Goal: Task Accomplishment & Management: Complete application form

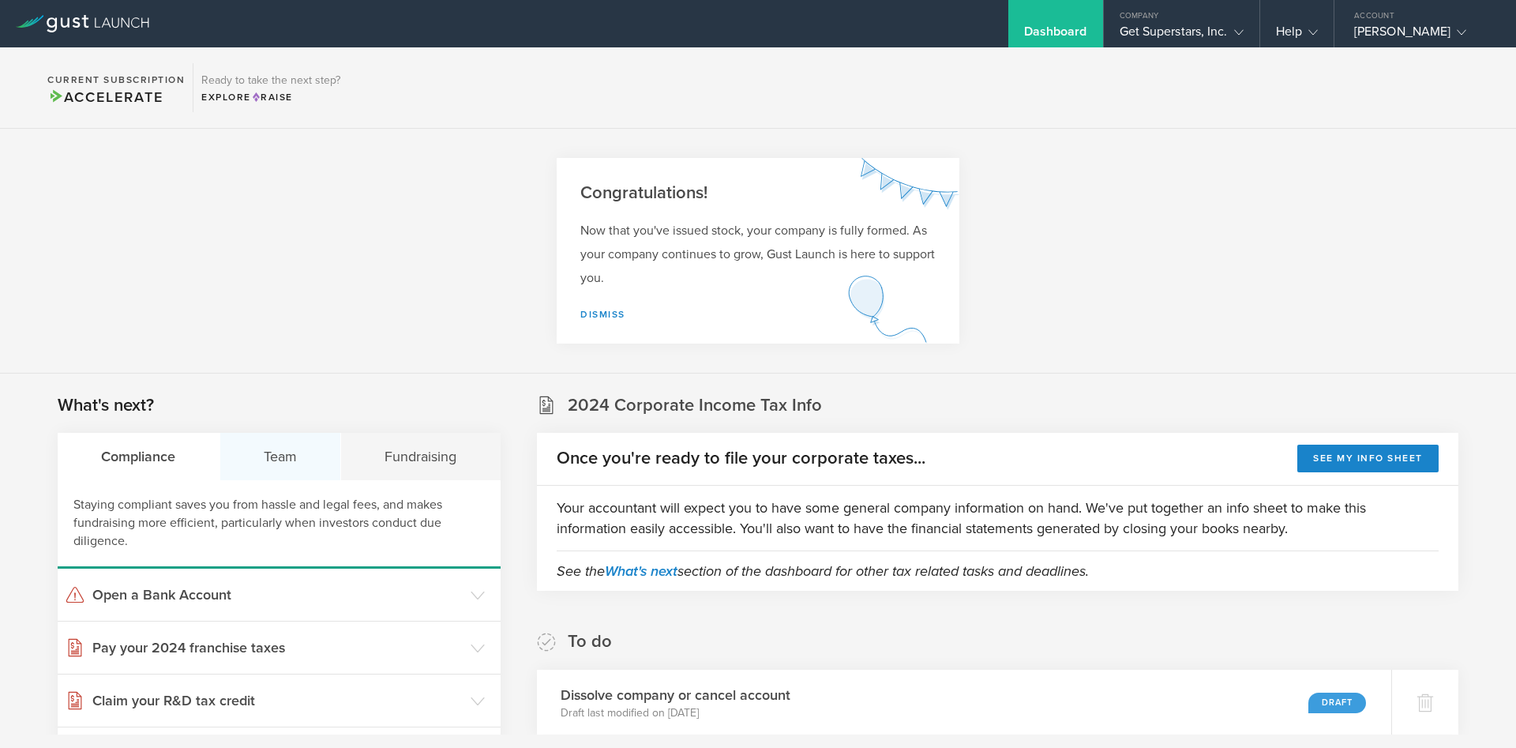
click at [279, 452] on div "Team" at bounding box center [281, 456] width 122 height 47
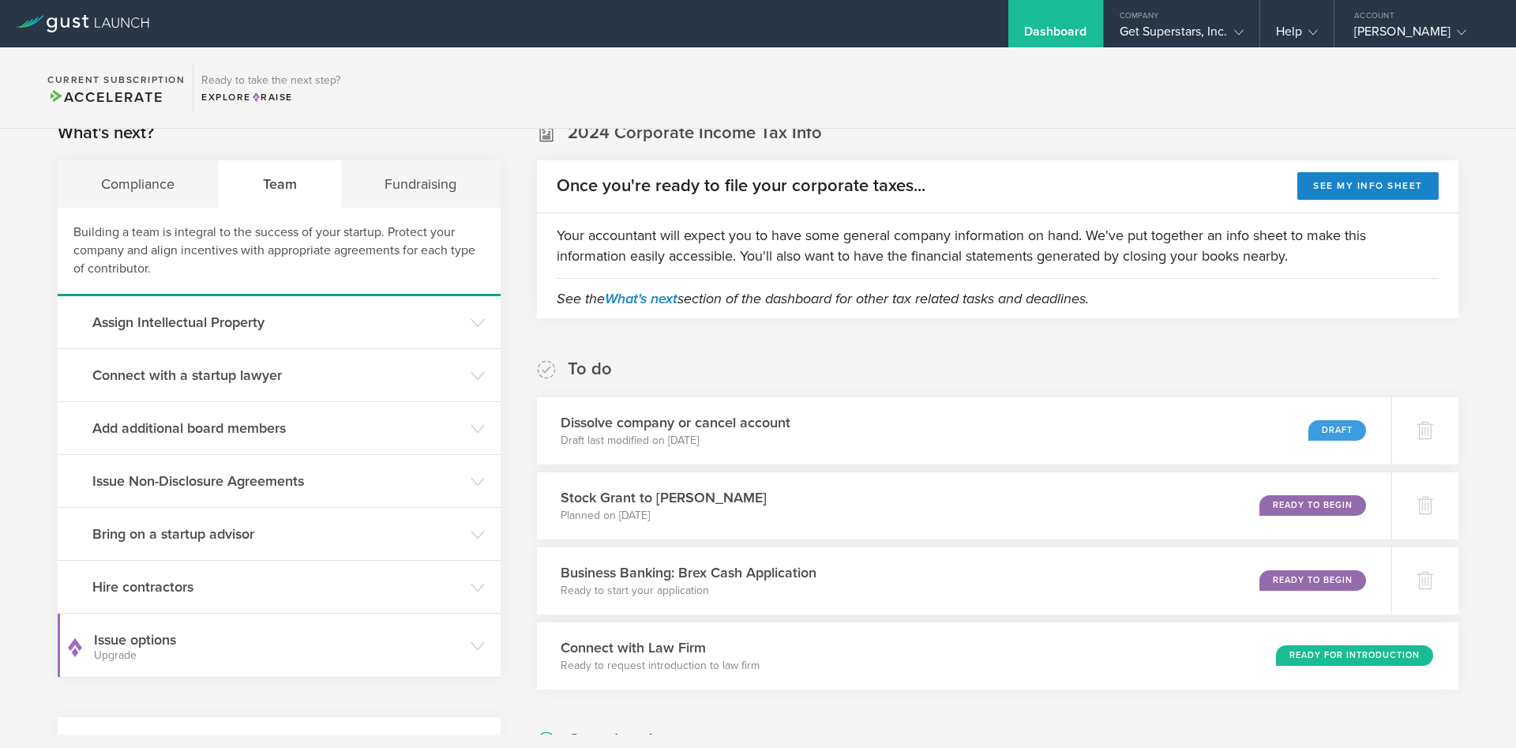
scroll to position [417, 0]
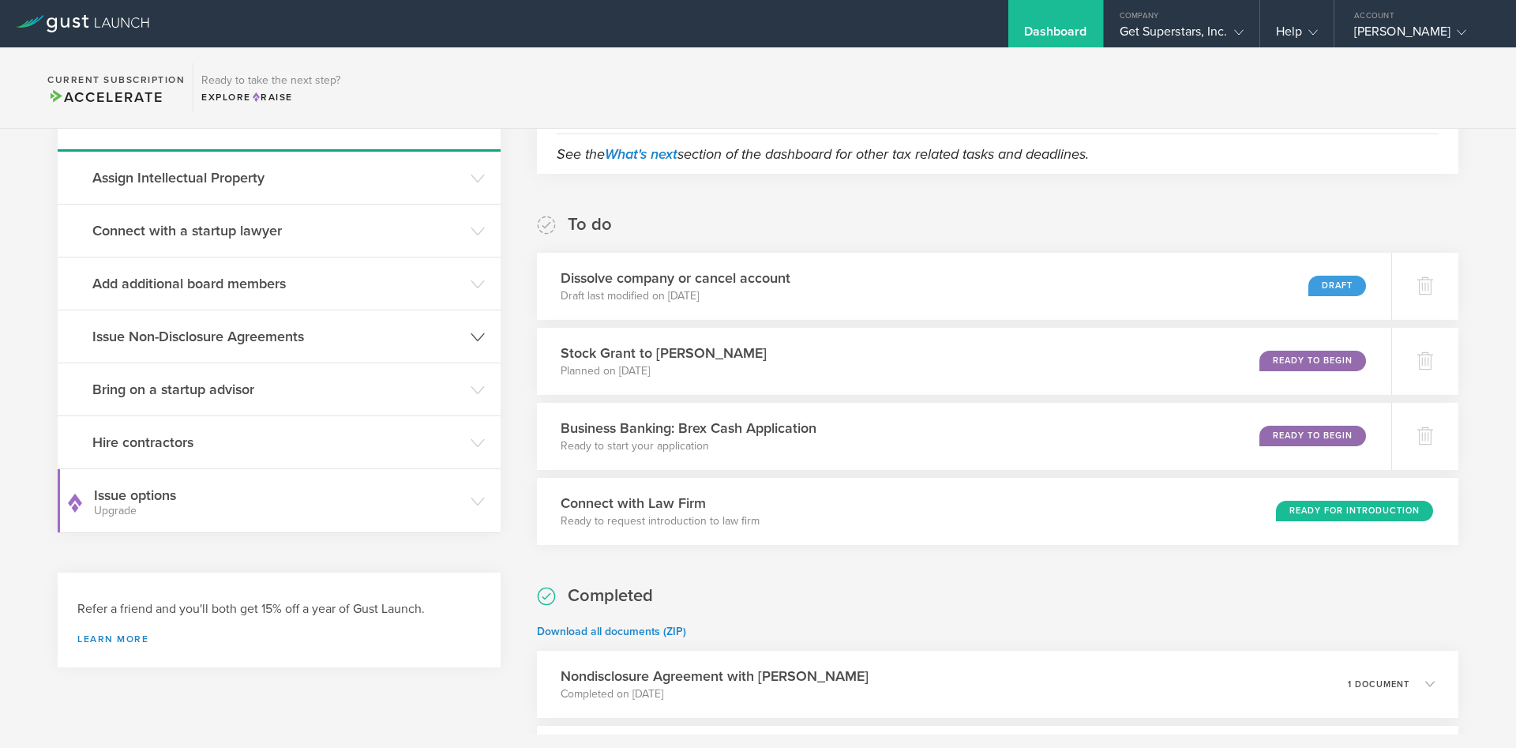
click at [190, 341] on h3 "Issue Non-Disclosure Agreements" at bounding box center [277, 336] width 370 height 21
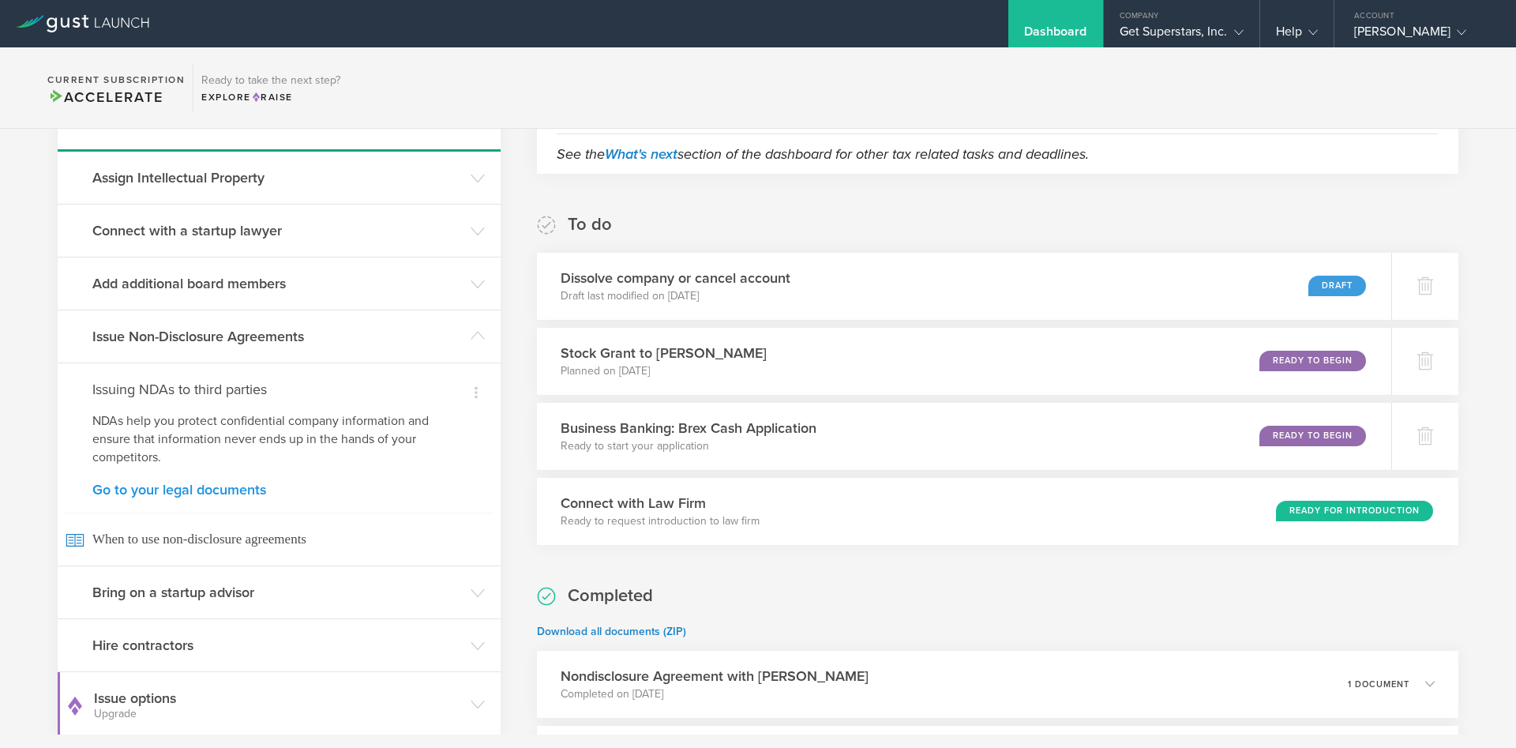
click at [143, 485] on link "Go to your legal documents" at bounding box center [278, 489] width 373 height 14
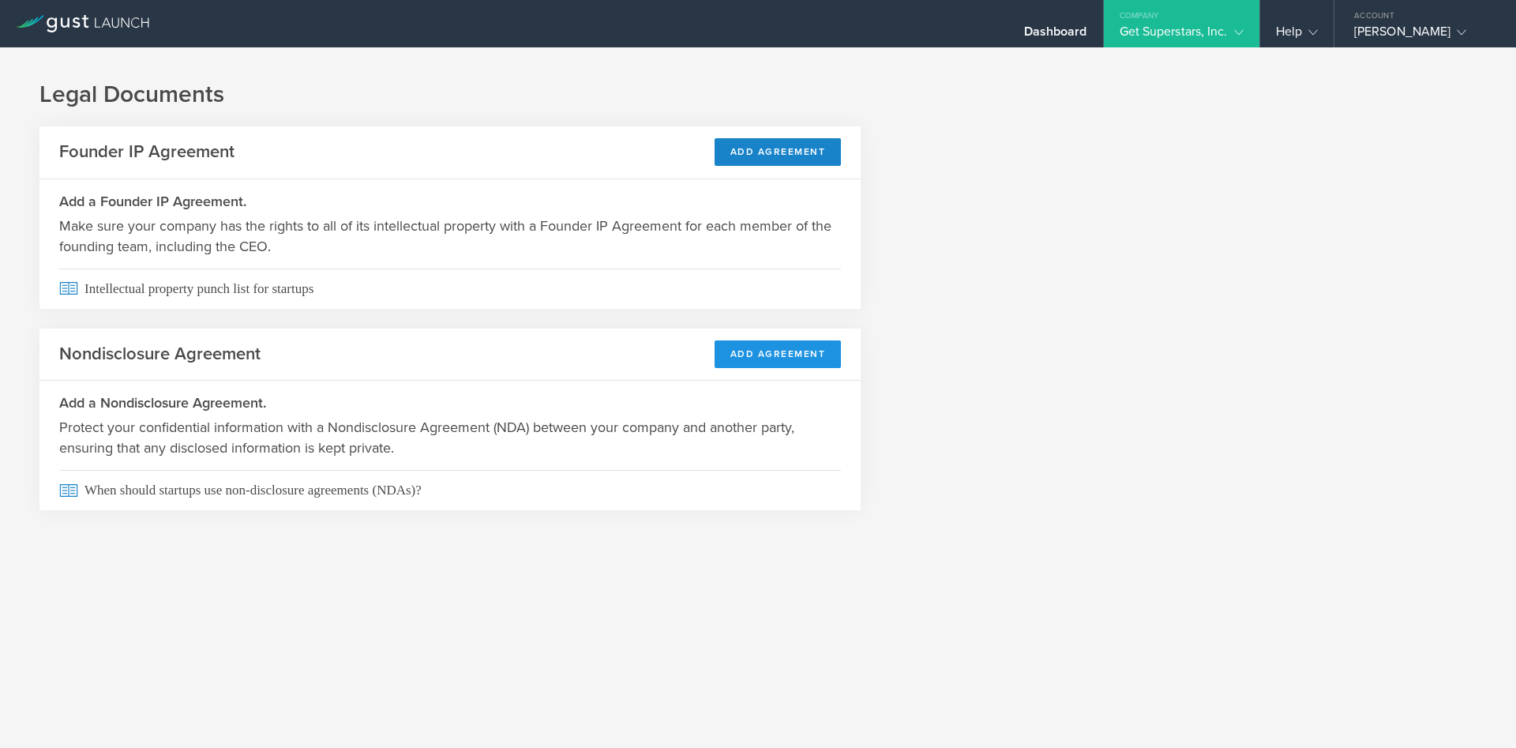
click at [766, 358] on button "Add Agreement" at bounding box center [777, 354] width 127 height 28
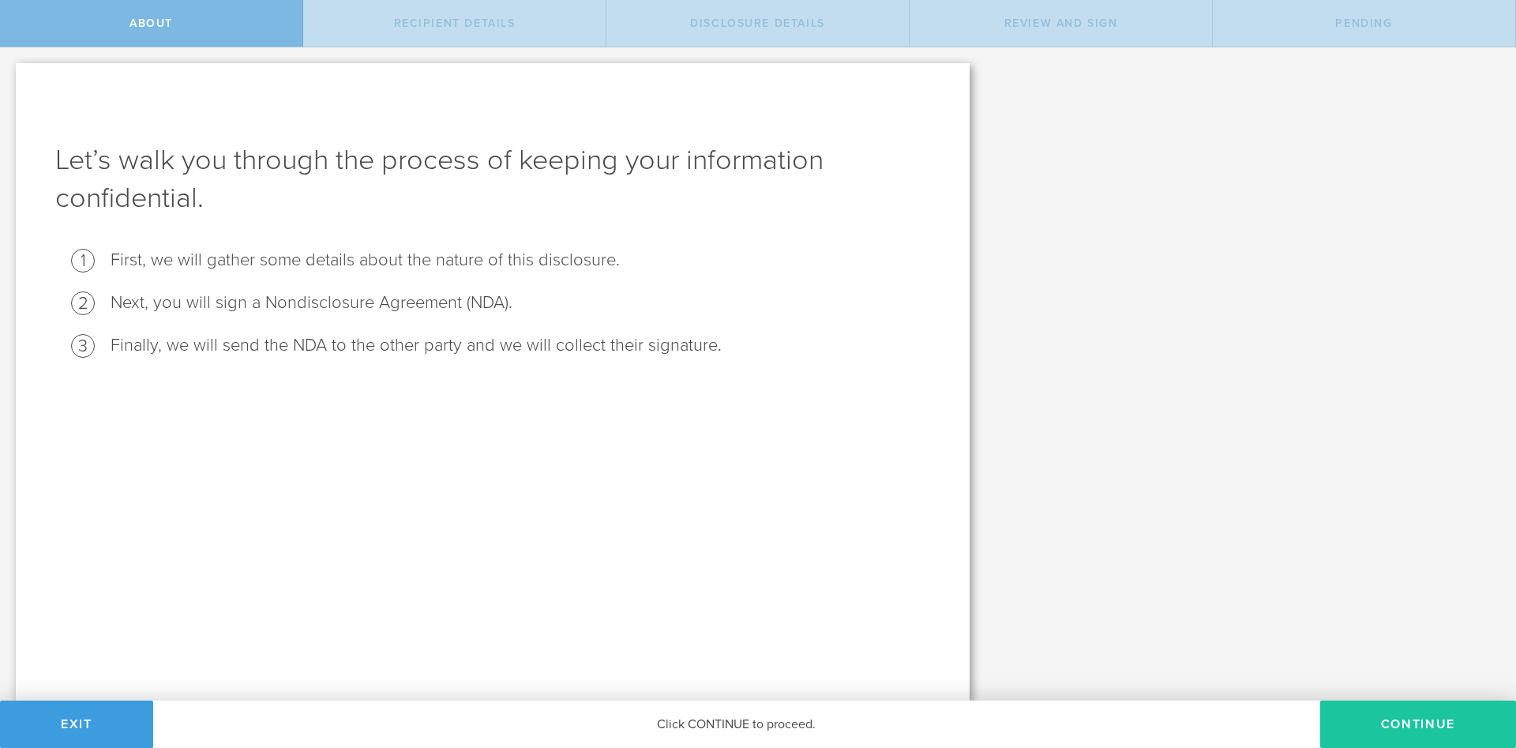
click at [1390, 719] on button "Continue" at bounding box center [1418, 723] width 196 height 47
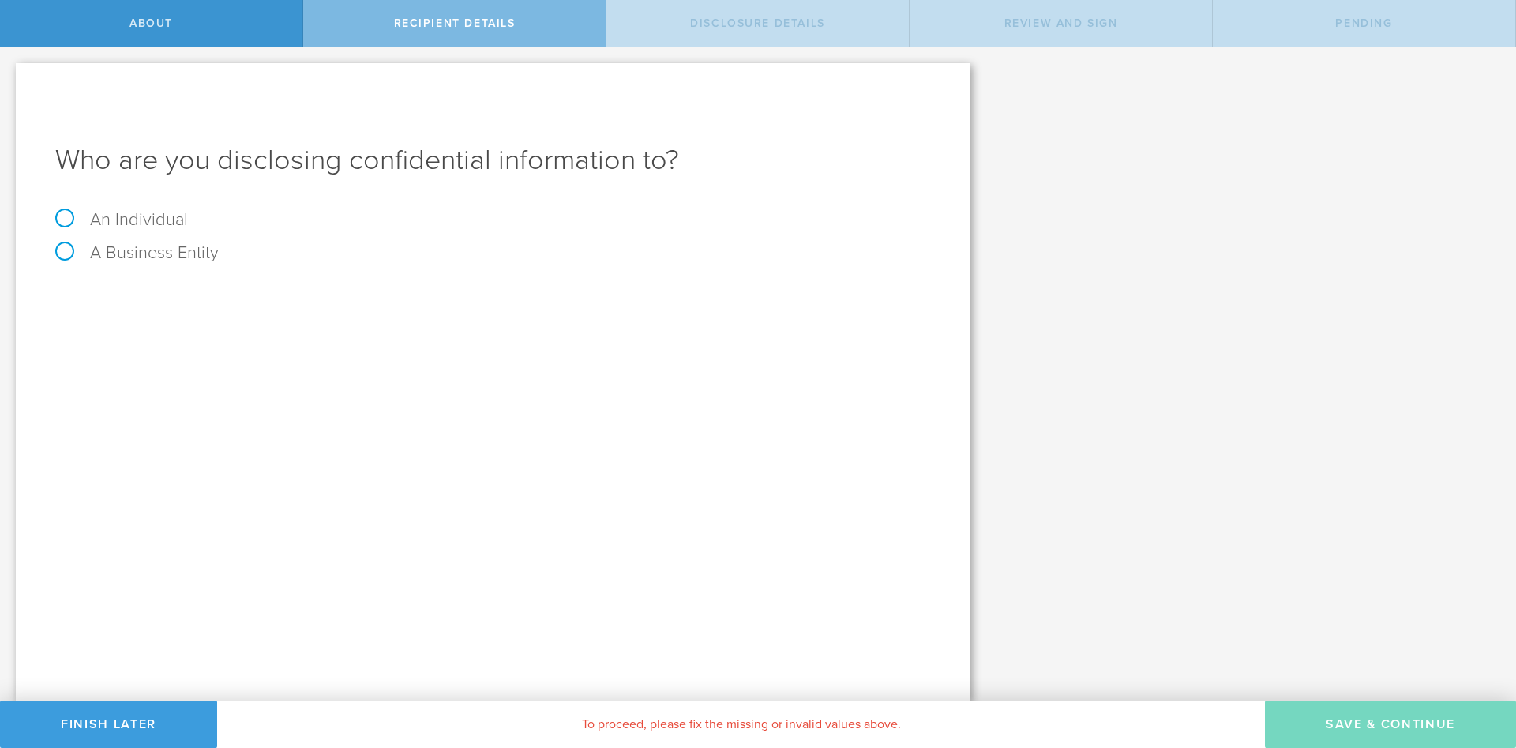
click at [67, 212] on label "An Individual" at bounding box center [121, 219] width 133 height 21
click at [10, 73] on input "An Individual" at bounding box center [5, 59] width 10 height 25
radio input "true"
click at [282, 298] on input "text" at bounding box center [552, 297] width 756 height 24
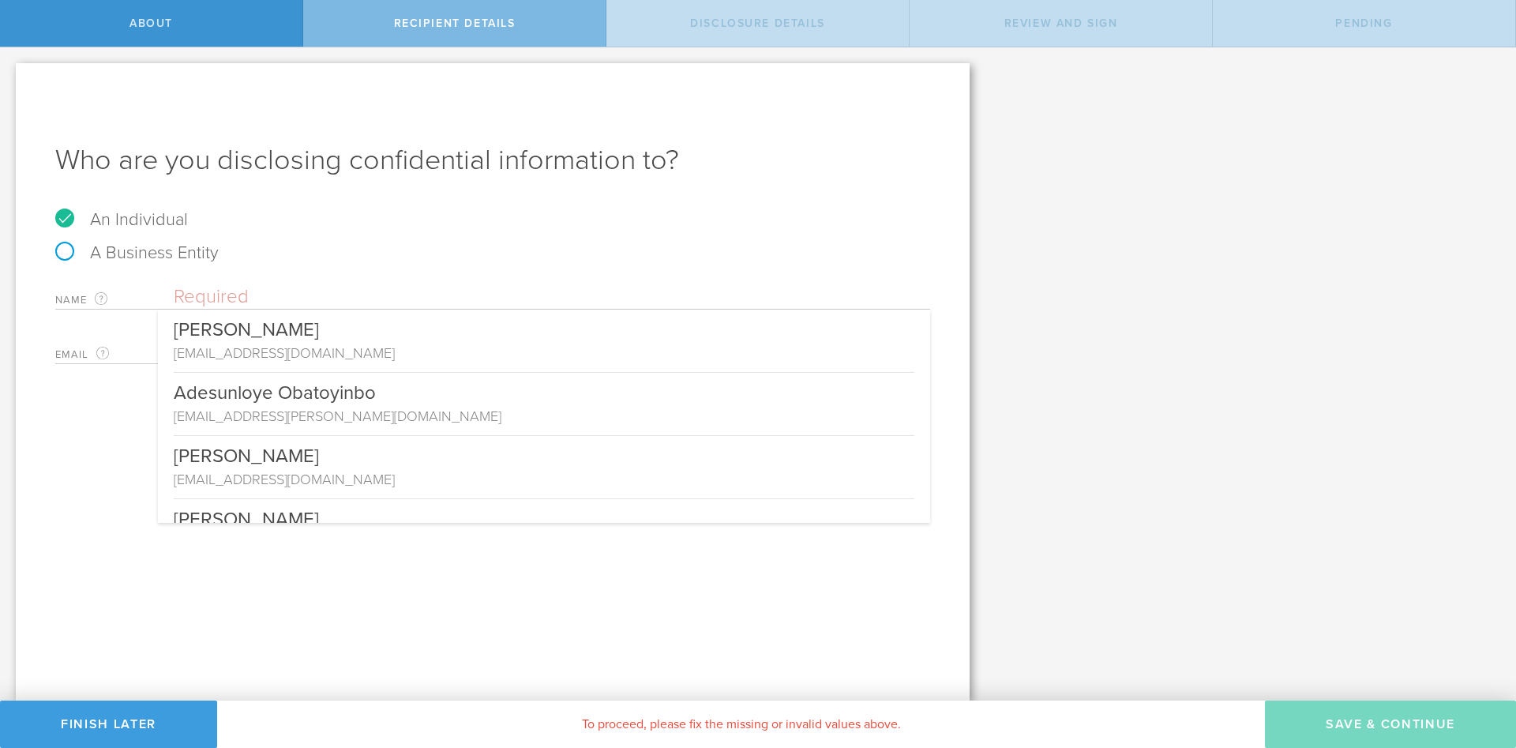
paste input "Madhulapally, Pradhyumna Reddy <madhulapally.p@ufl.edu>"
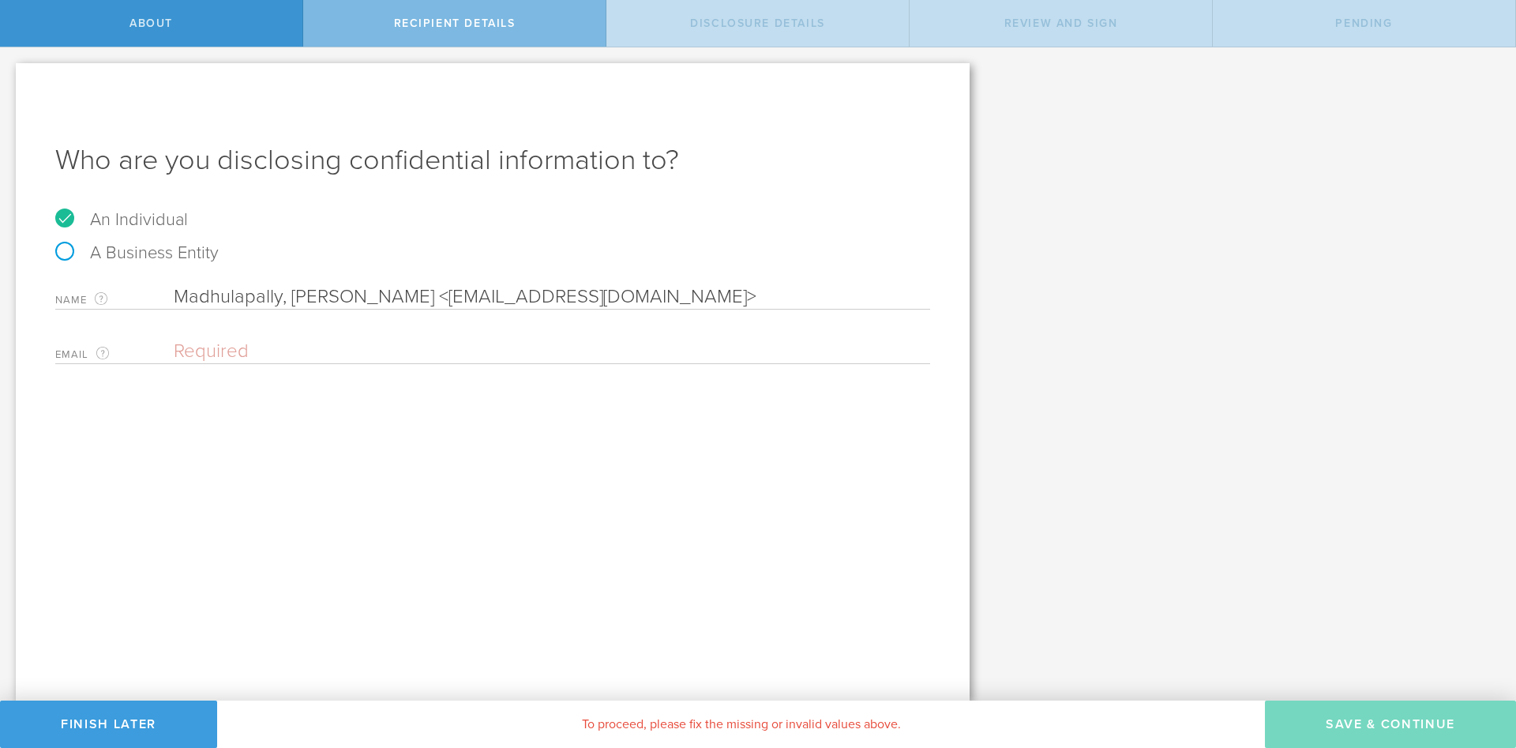
drag, startPoint x: 469, startPoint y: 298, endPoint x: 651, endPoint y: 302, distance: 182.4
click at [651, 302] on input "Madhulapally, Pradhyumna Reddy <madhulapally.p@ufl.edu>" at bounding box center [552, 297] width 756 height 24
type input "Madhulapally, Pradhyumna Reddy <>"
click at [351, 351] on input "email" at bounding box center [548, 351] width 748 height 24
paste input "madhulapally.p@ufl.edu"
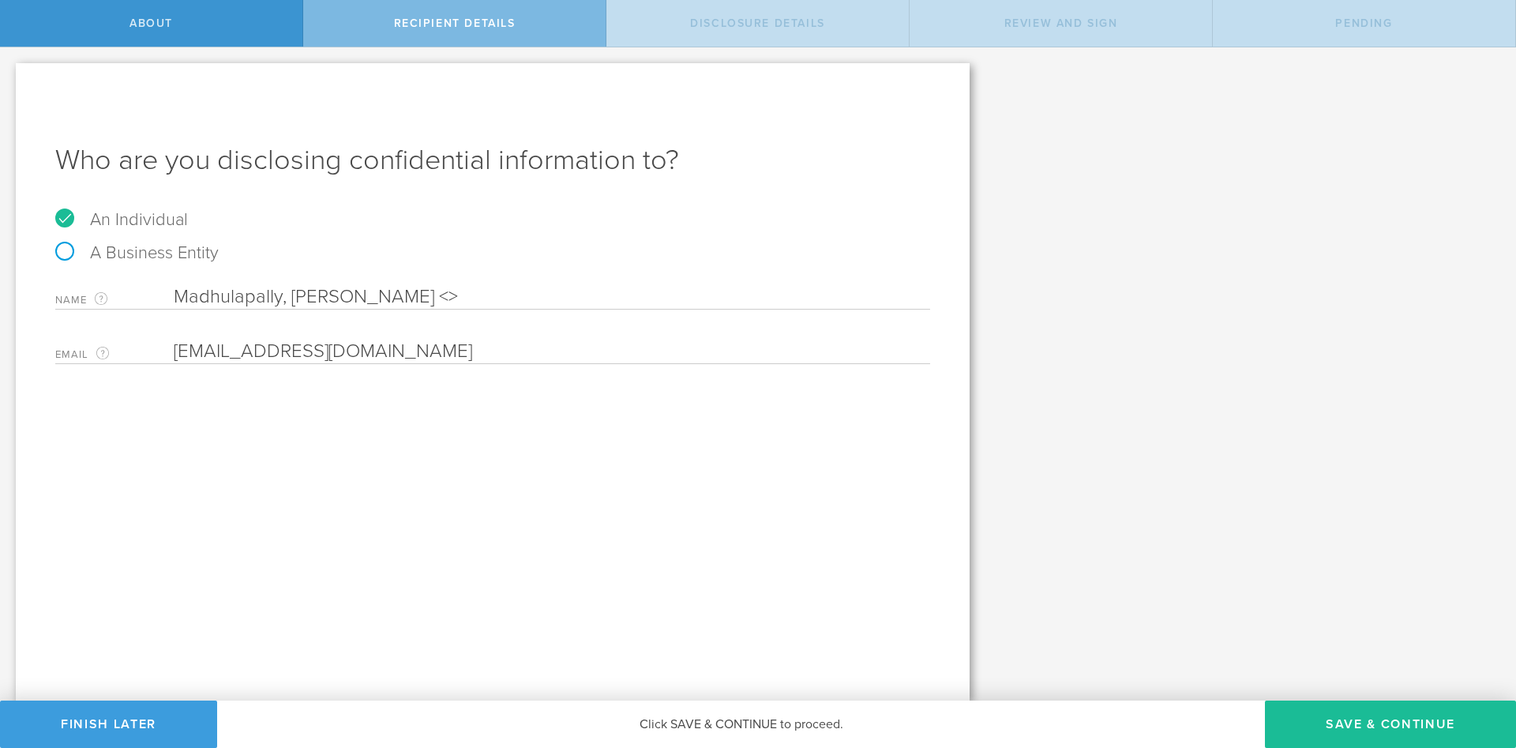
type input "madhulapally.p@ufl.edu"
drag, startPoint x: 290, startPoint y: 296, endPoint x: 154, endPoint y: 291, distance: 135.9
click at [174, 291] on input "Madhulapally, Pradhyumna Reddy <>" at bounding box center [552, 297] width 756 height 24
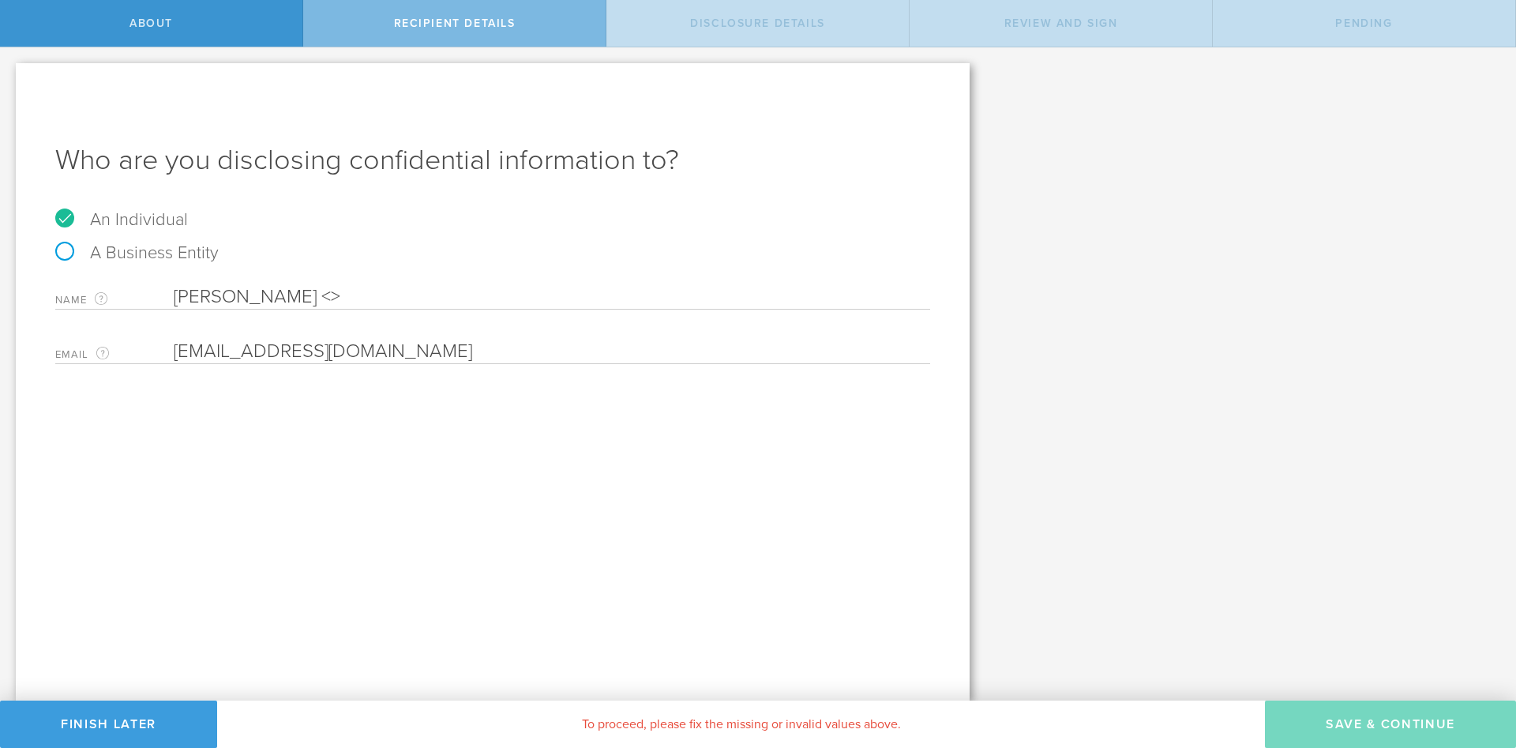
click at [394, 300] on input "Pradhyumna Reddy <>" at bounding box center [552, 297] width 756 height 24
paste input "Madhulapally,"
type input "Pradhyumna Reddy Madhulapally"
drag, startPoint x: 365, startPoint y: 341, endPoint x: 144, endPoint y: 328, distance: 221.4
click at [174, 339] on input "email" at bounding box center [548, 351] width 748 height 24
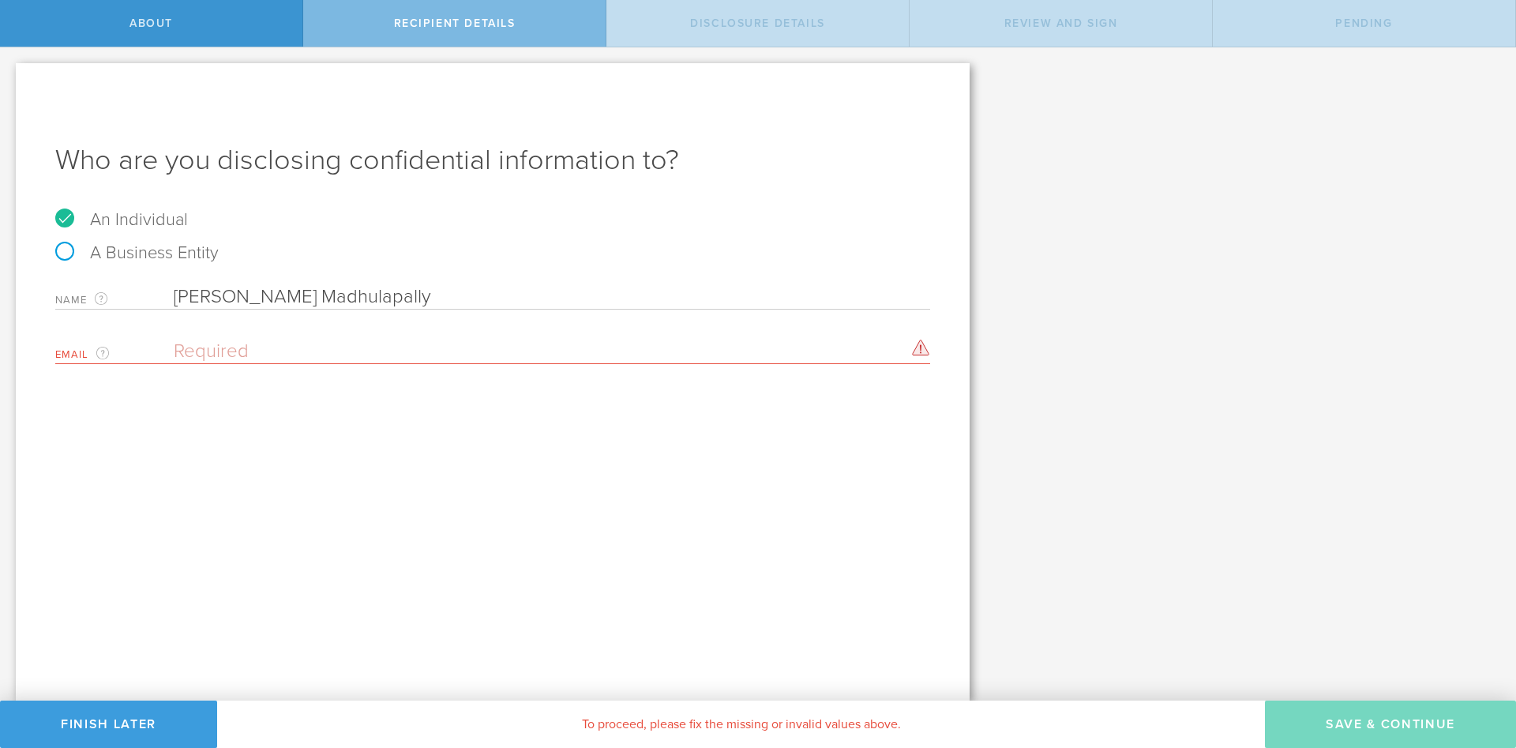
paste input "Madhulapally,"
drag, startPoint x: 350, startPoint y: 335, endPoint x: 291, endPoint y: 335, distance: 59.2
click at [291, 335] on div "Email The email address of the person that you are disclosing confidential info…" at bounding box center [492, 348] width 875 height 32
drag, startPoint x: 309, startPoint y: 349, endPoint x: 59, endPoint y: 359, distance: 249.7
click at [174, 359] on input "Madhulapally," at bounding box center [548, 351] width 748 height 24
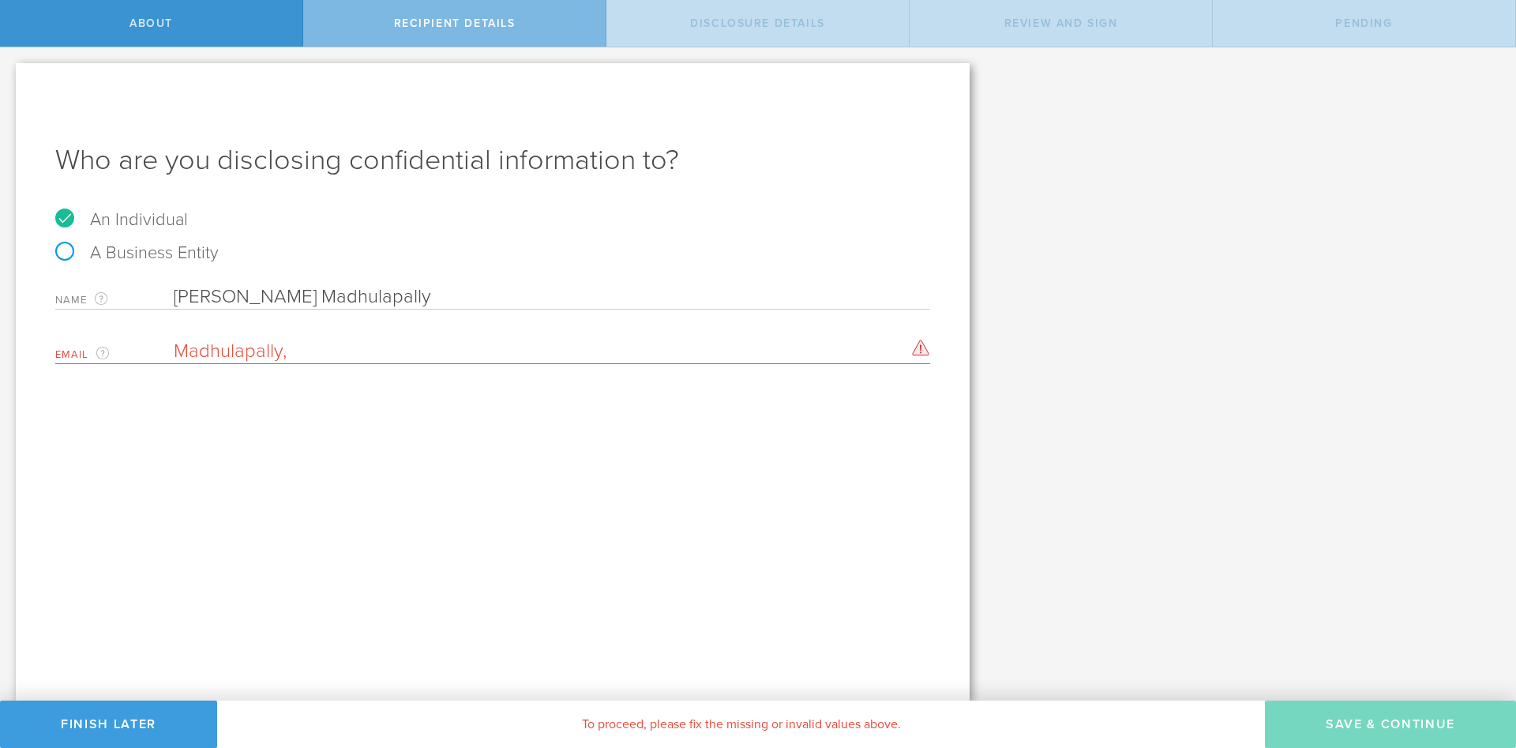
paste input "madhulapally.p@ufl.edu"
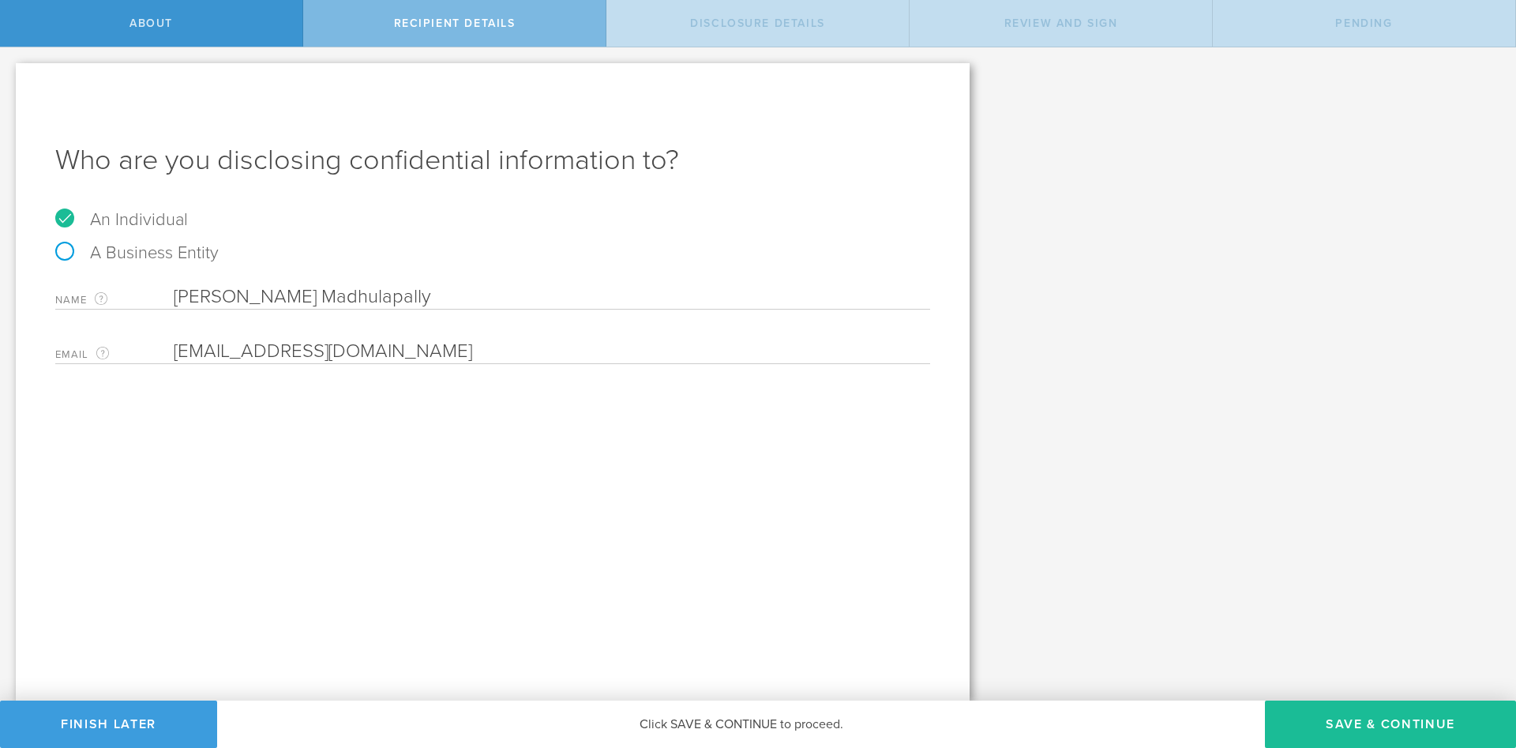
type input "madhulapally.p@ufl.edu"
click at [302, 298] on input "Pradhyumna Reddy Madhulapally" at bounding box center [552, 297] width 756 height 24
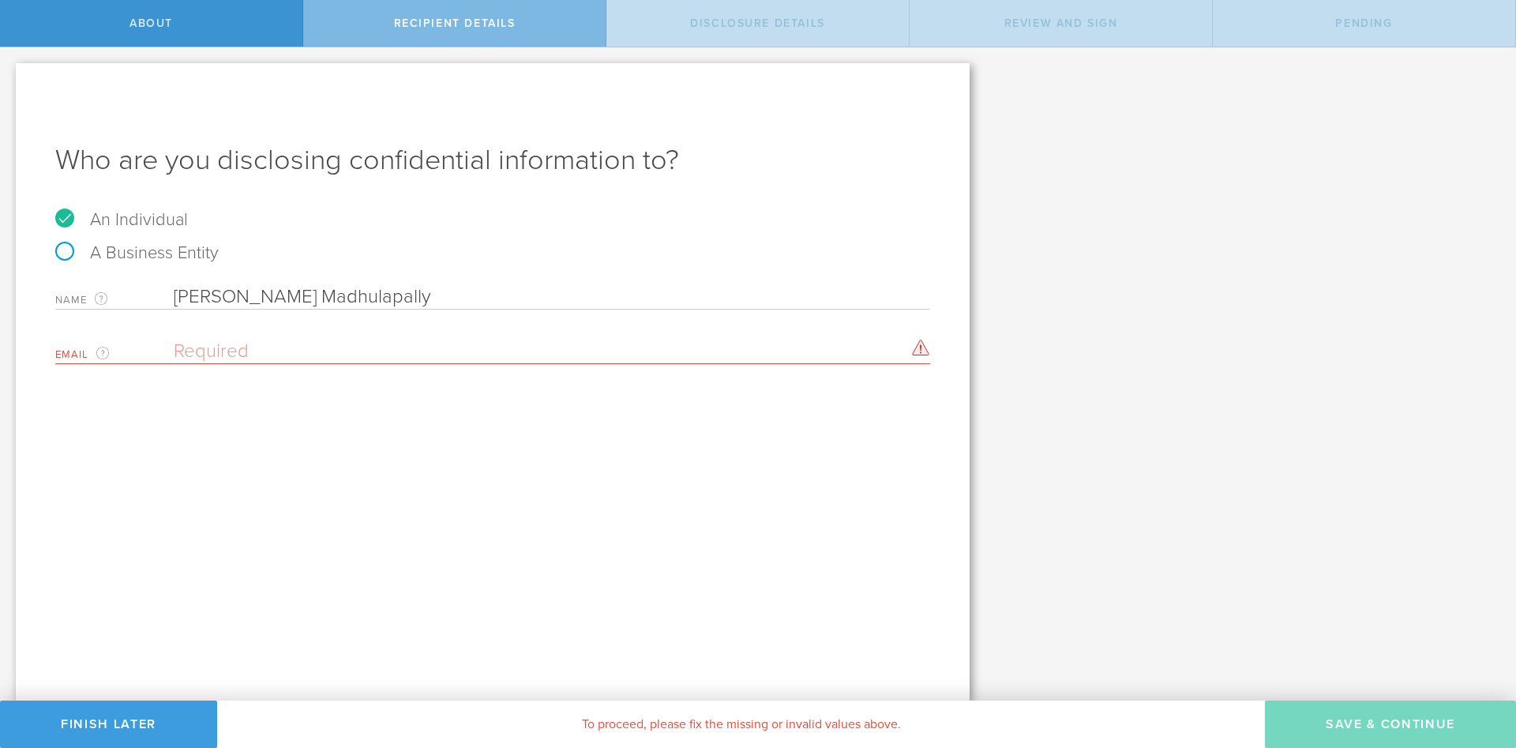
click at [303, 447] on div "Who are you disclosing confidential information to? An Individual A Business En…" at bounding box center [493, 381] width 954 height 637
click at [248, 347] on input "email" at bounding box center [548, 351] width 748 height 24
paste input "madhulapally.p@ufl.edu"
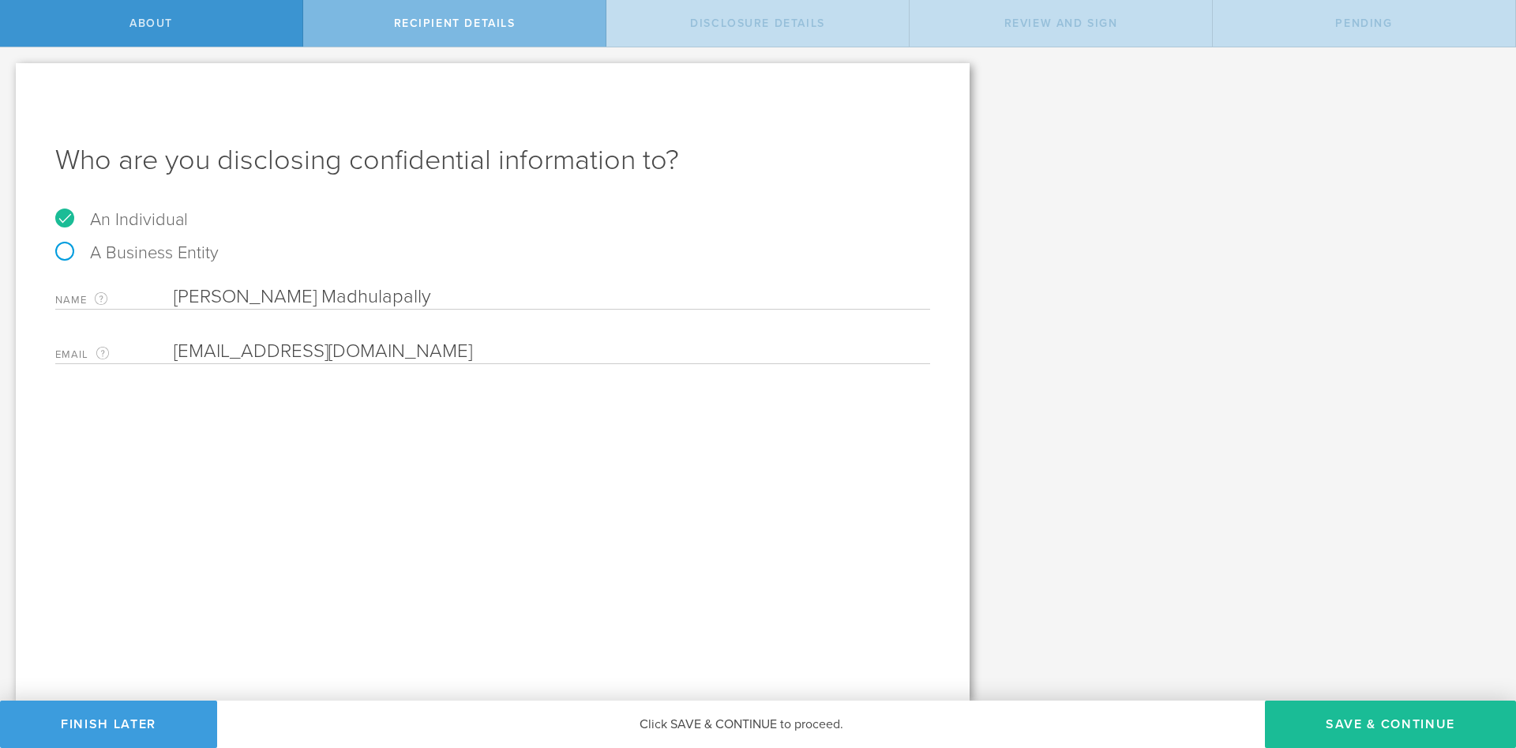
type input "madhulapally.p@ufl.edu"
click at [452, 292] on input "Pradhyumna Reddy Madhulapally" at bounding box center [552, 297] width 756 height 24
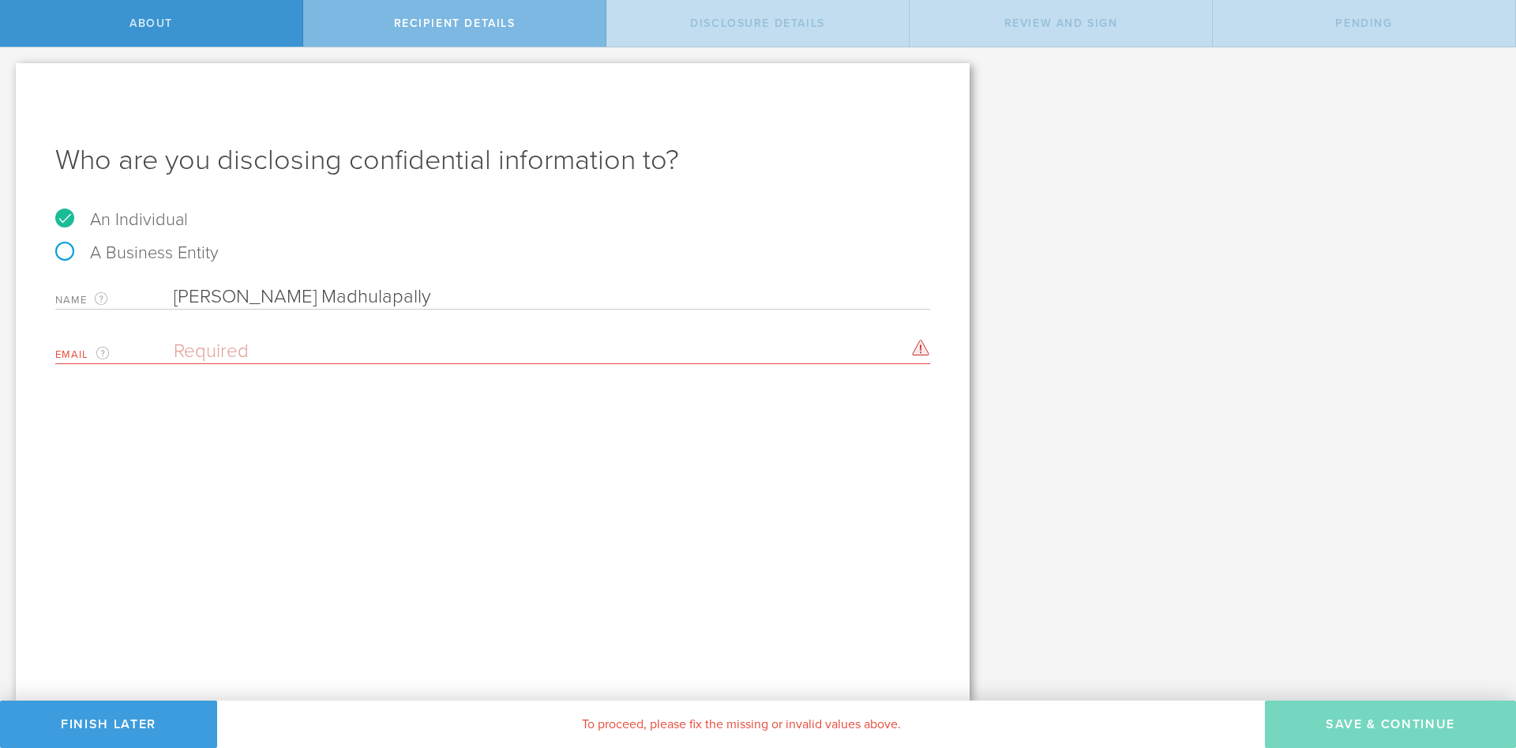
click at [264, 353] on input "email" at bounding box center [548, 351] width 748 height 24
paste input "madhulapally.p@ufl.edu"
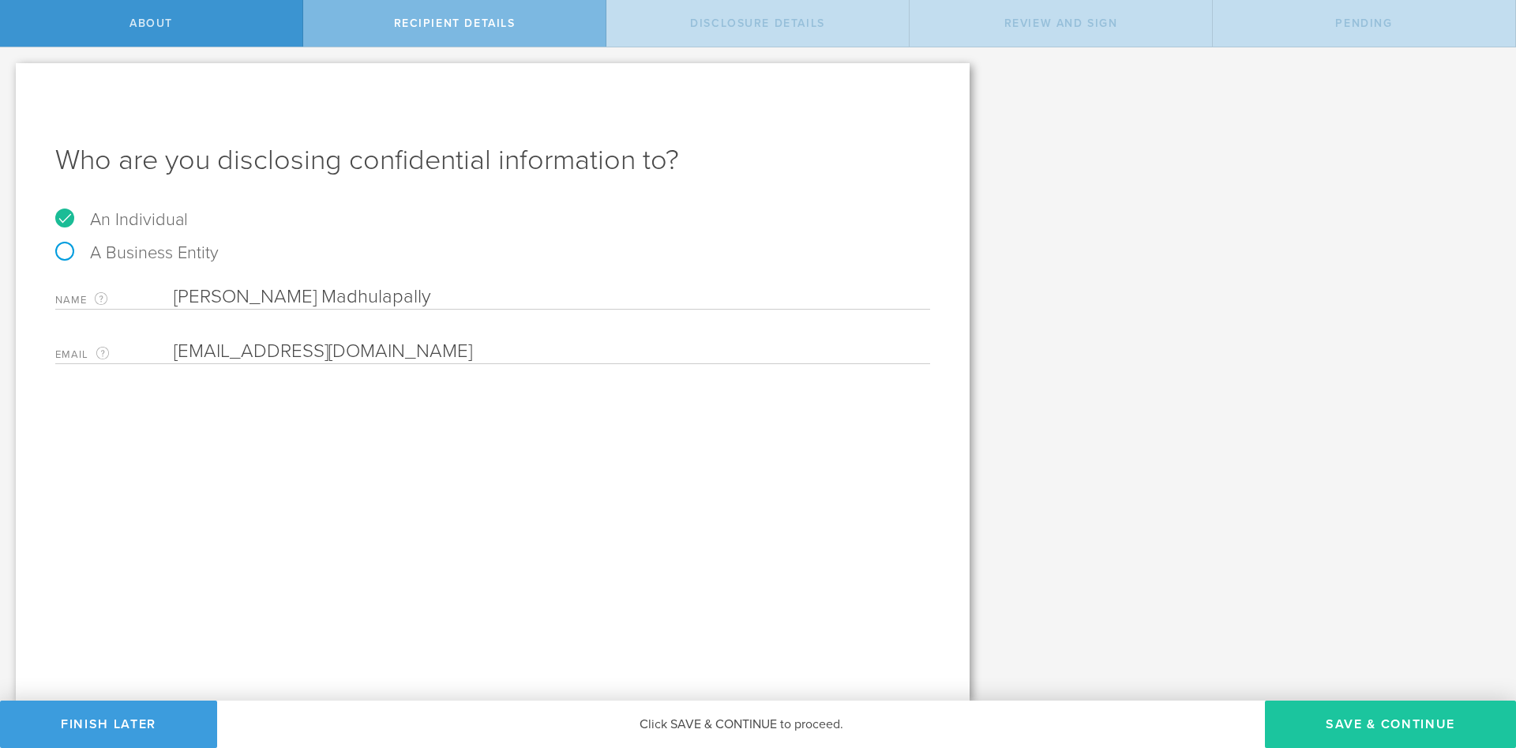
type input "madhulapally.p@ufl.edu"
click at [1371, 719] on button "Save & Continue" at bounding box center [1390, 723] width 251 height 47
select select "string:5 years"
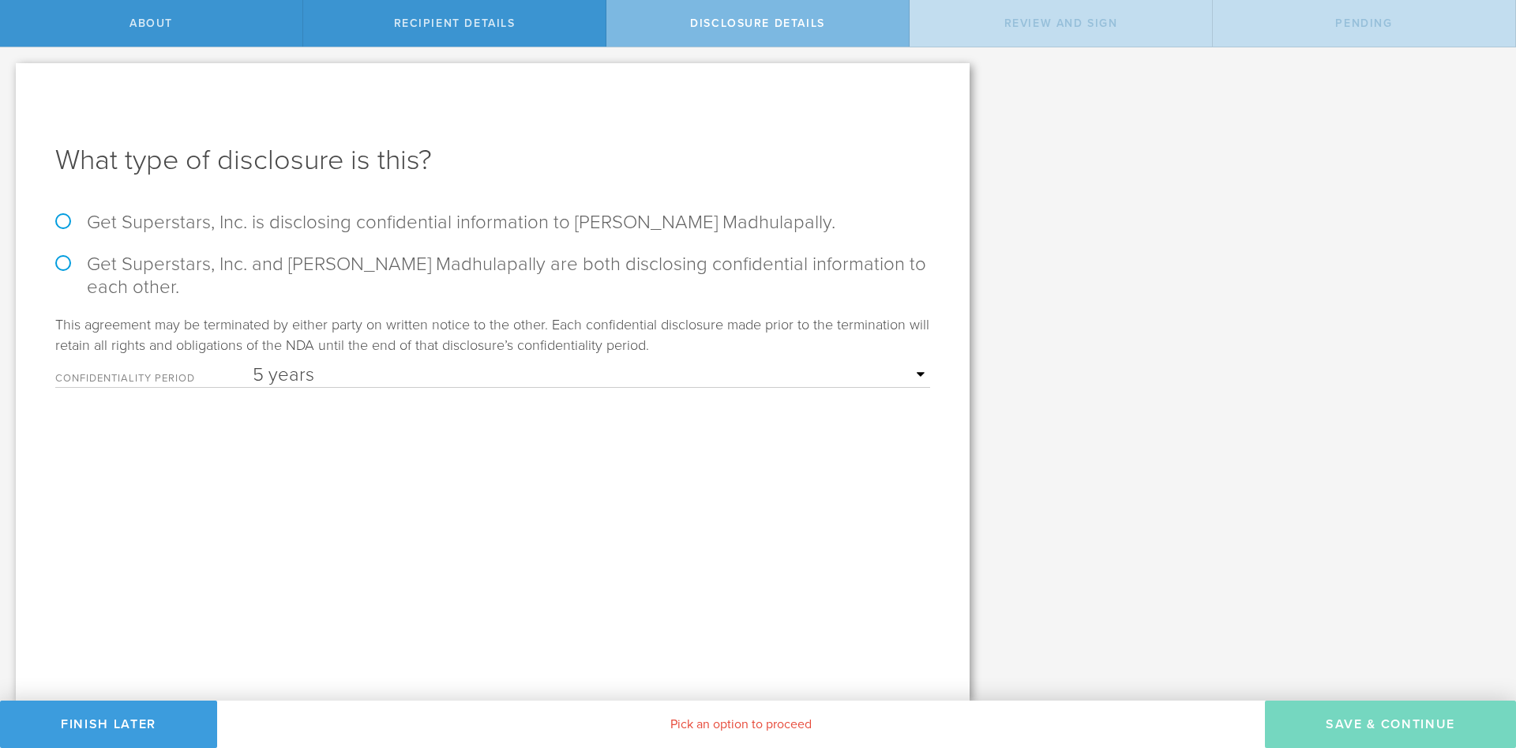
click at [66, 220] on label "Get Superstars, Inc. is disclosing confidential information to Pradhyumna Reddy…" at bounding box center [492, 222] width 875 height 23
click at [10, 81] on input "Get Superstars, Inc. is disclosing confidential information to Pradhyumna Reddy…" at bounding box center [5, 63] width 10 height 33
radio input "true"
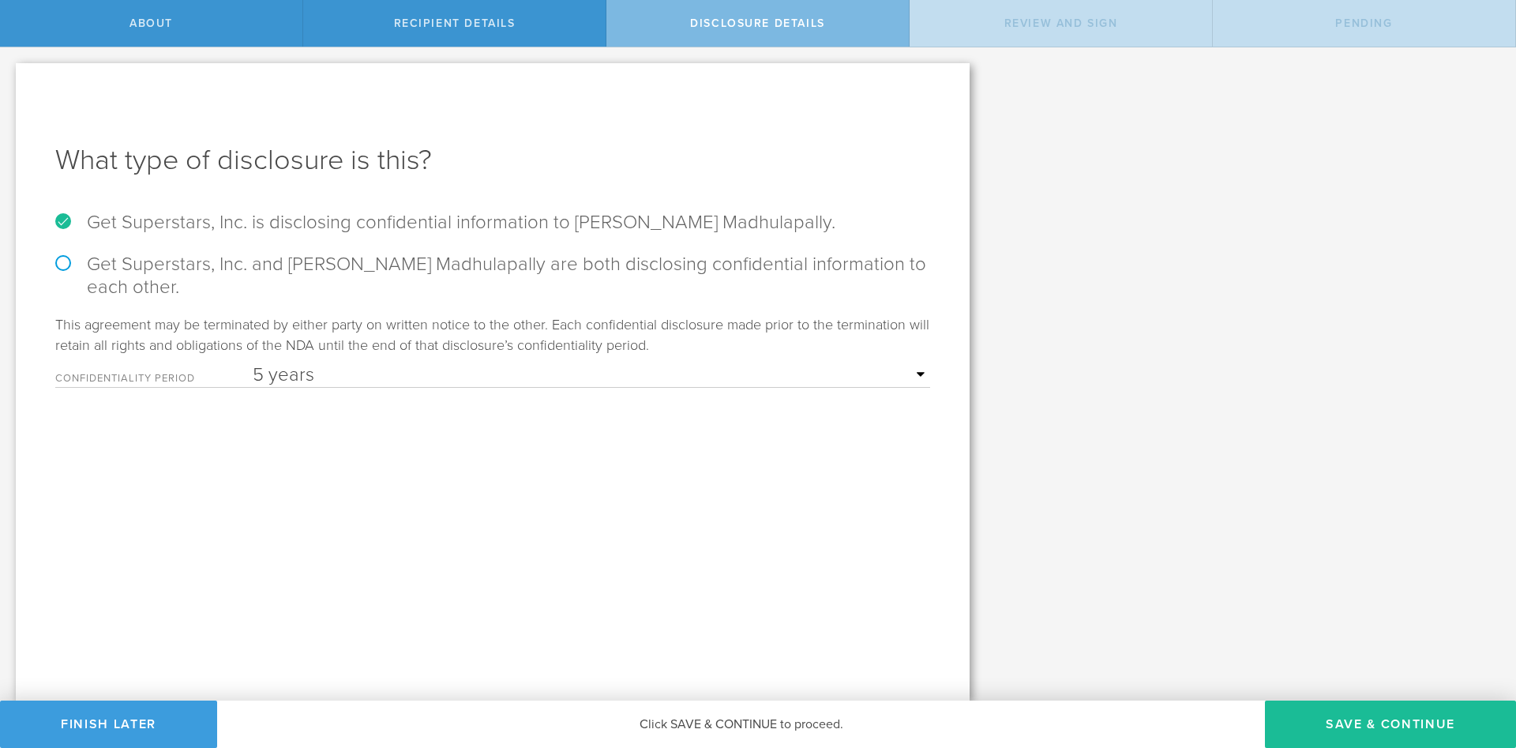
select select "string:3 years"
click option "3 years" at bounding box center [0, 0] width 0 height 0
click at [1342, 721] on button "Save & Continue" at bounding box center [1390, 723] width 251 height 47
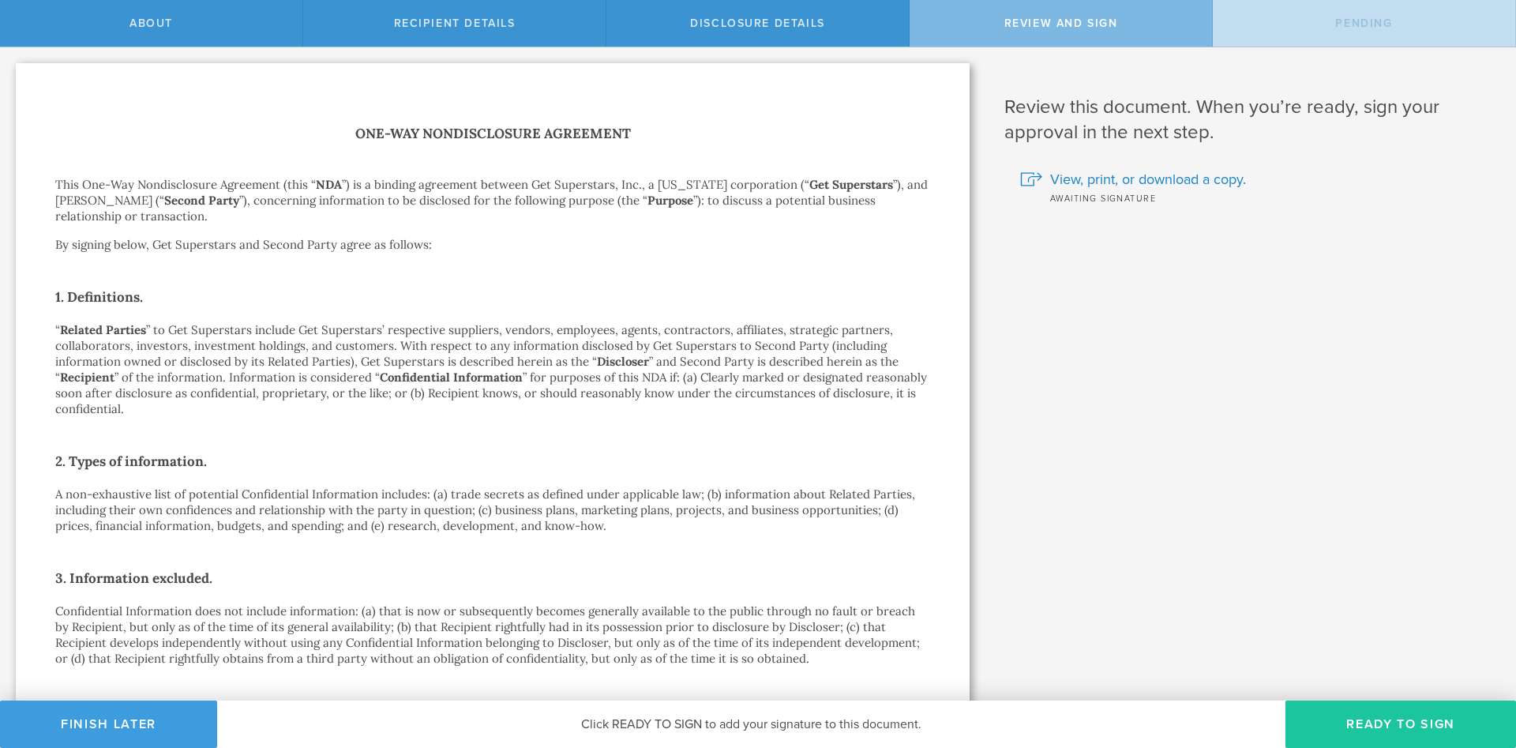
click at [1358, 723] on button "Ready to Sign" at bounding box center [1400, 723] width 230 height 47
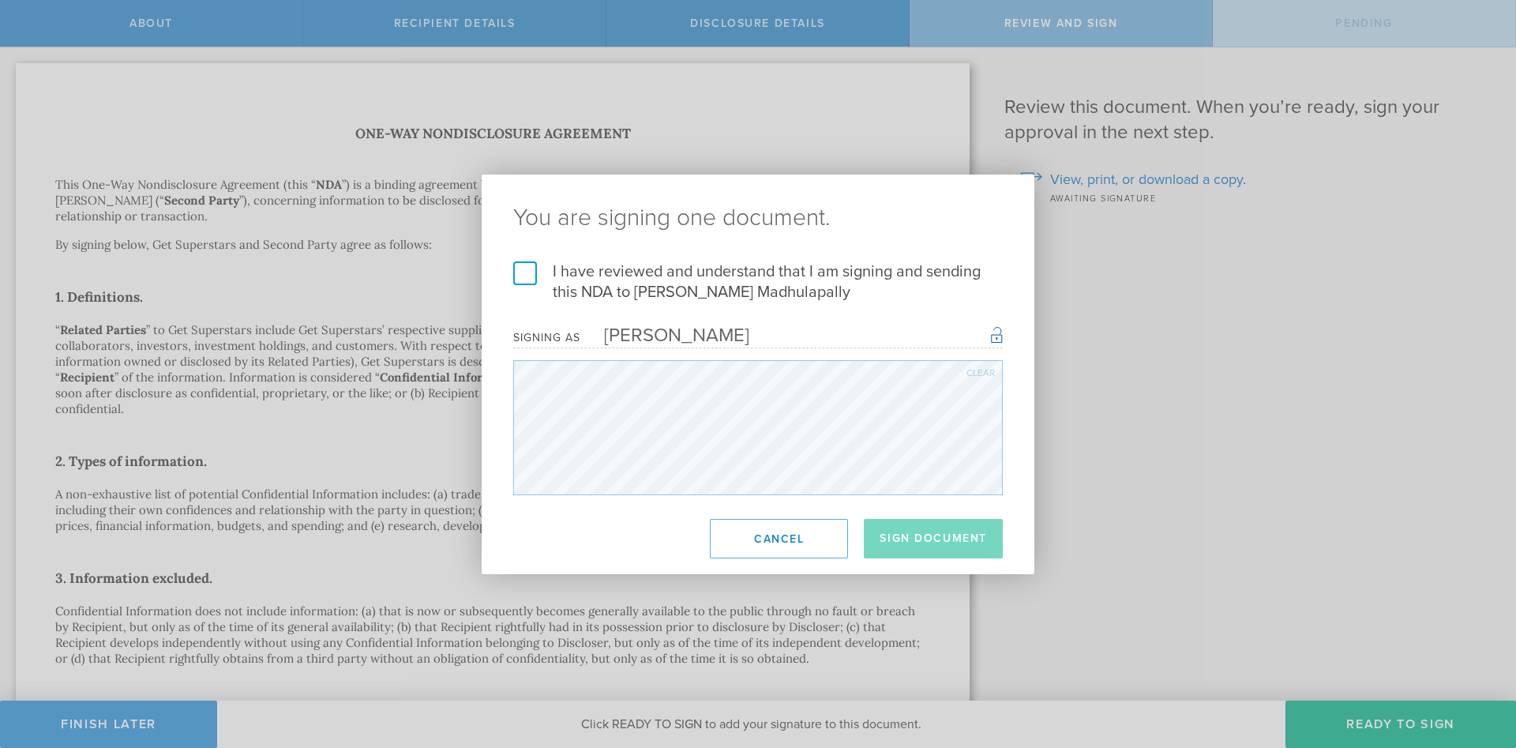
click at [523, 268] on label "I have reviewed and understand that I am signing and sending this NDA to Pradhy…" at bounding box center [757, 281] width 489 height 41
click at [0, 0] on input "I have reviewed and understand that I am signing and sending this NDA to Pradhy…" at bounding box center [0, 0] width 0 height 0
click at [744, 536] on button "Cancel" at bounding box center [779, 538] width 138 height 39
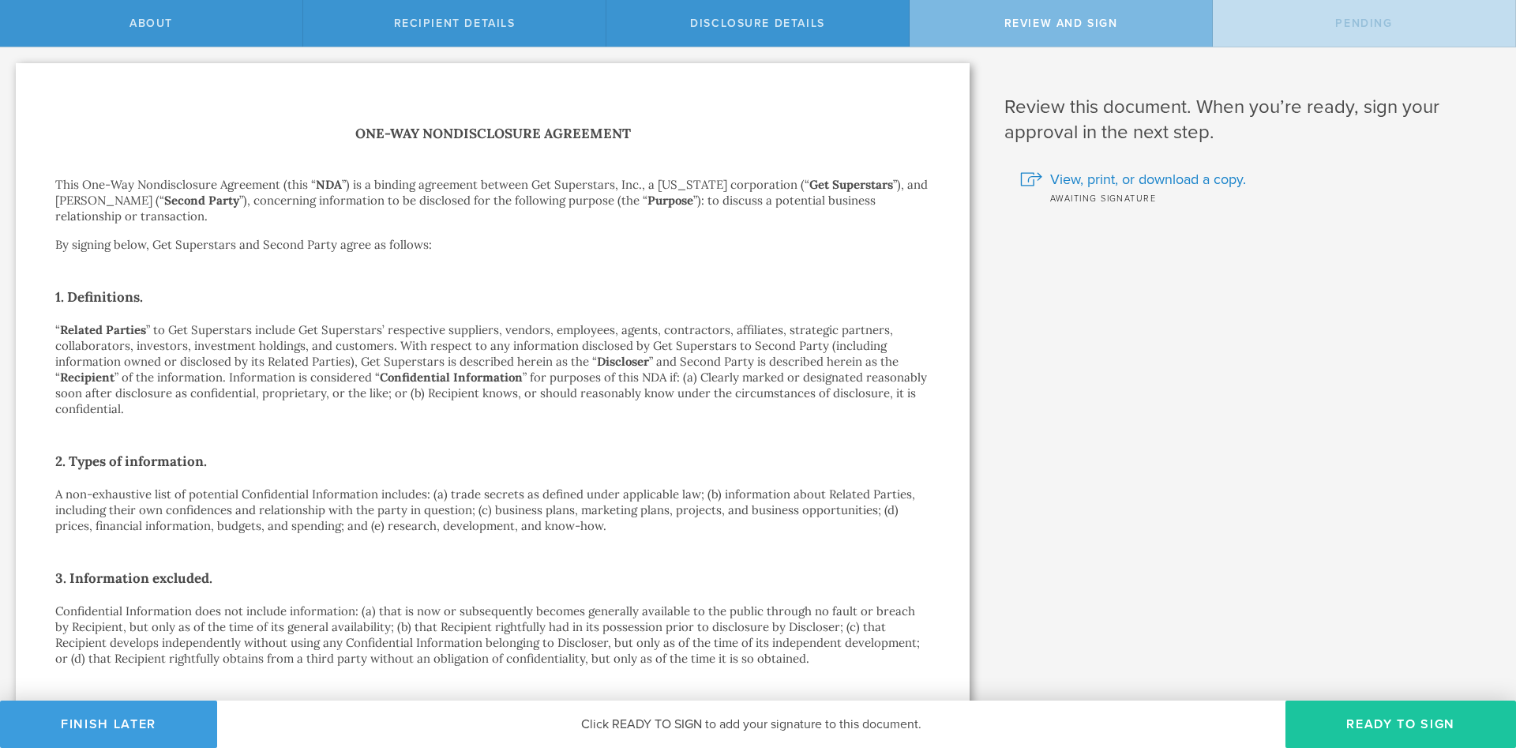
click at [1336, 715] on button "Ready to Sign" at bounding box center [1400, 723] width 230 height 47
click at [1365, 725] on button "Ready to Sign" at bounding box center [1400, 723] width 230 height 47
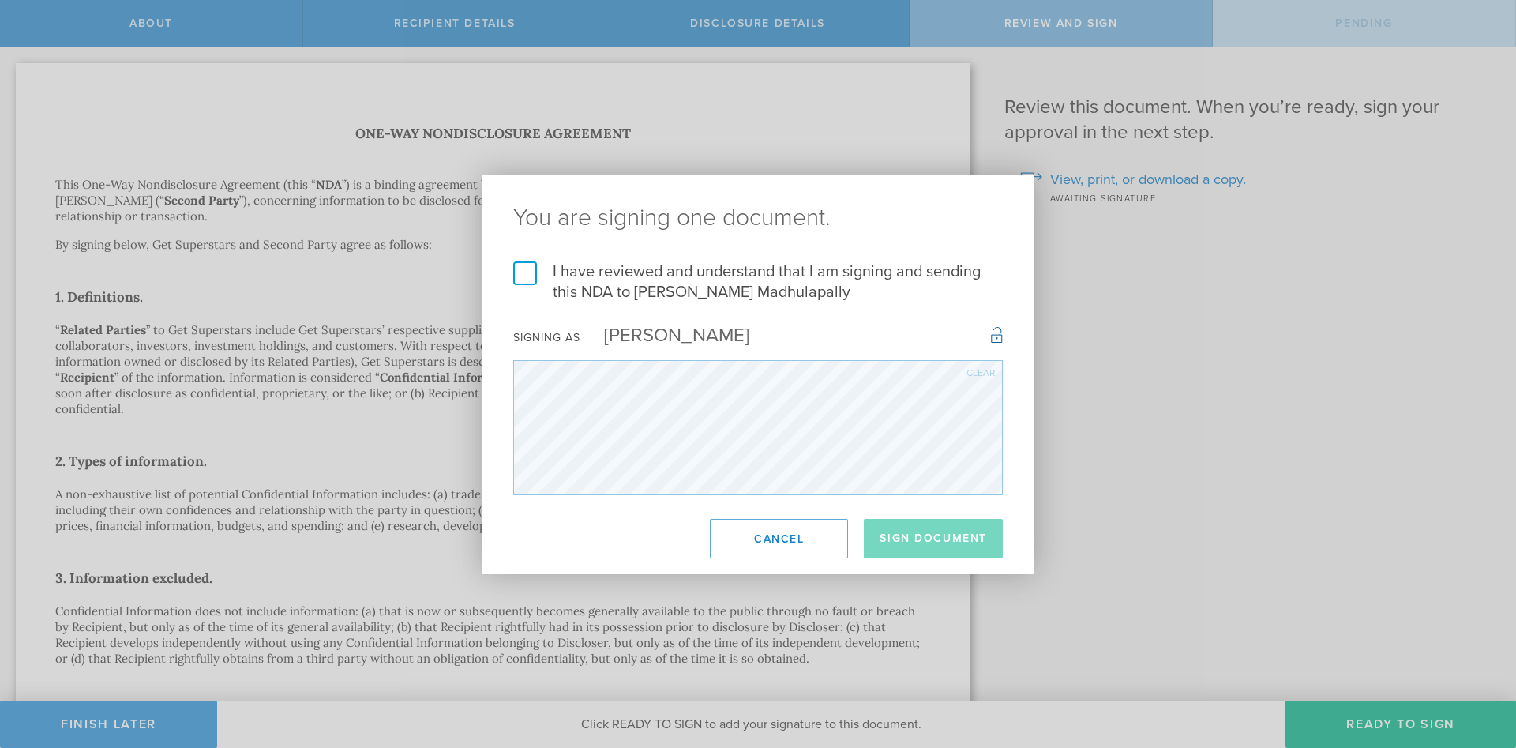
click at [535, 280] on label "I have reviewed and understand that I am signing and sending this NDA to Pradhy…" at bounding box center [757, 281] width 489 height 41
click at [0, 0] on input "I have reviewed and understand that I am signing and sending this NDA to Pradhy…" at bounding box center [0, 0] width 0 height 0
click at [770, 545] on button "Cancel" at bounding box center [779, 538] width 138 height 39
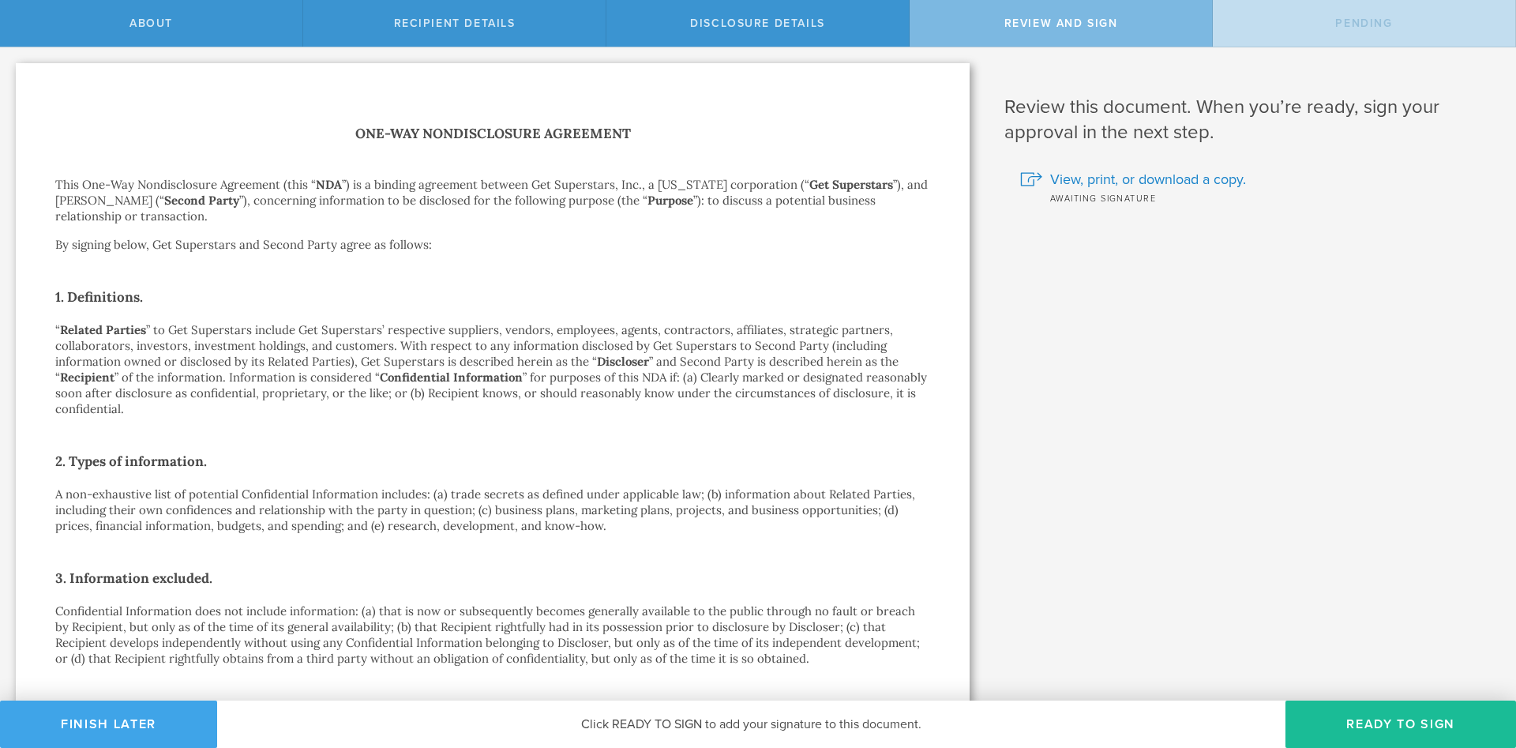
click at [130, 727] on button "Finish Later" at bounding box center [108, 723] width 217 height 47
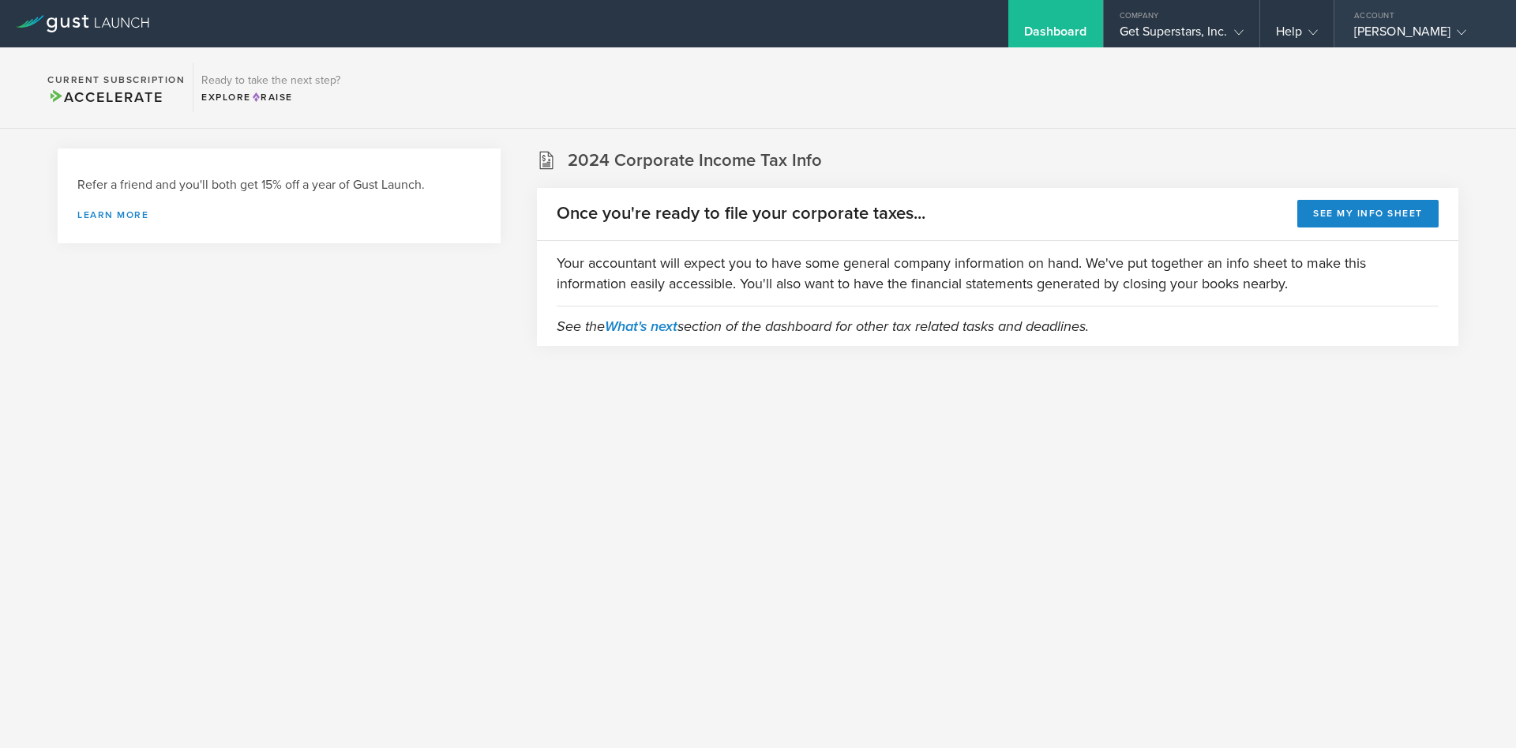
click at [1461, 21] on div "Account" at bounding box center [1425, 12] width 182 height 24
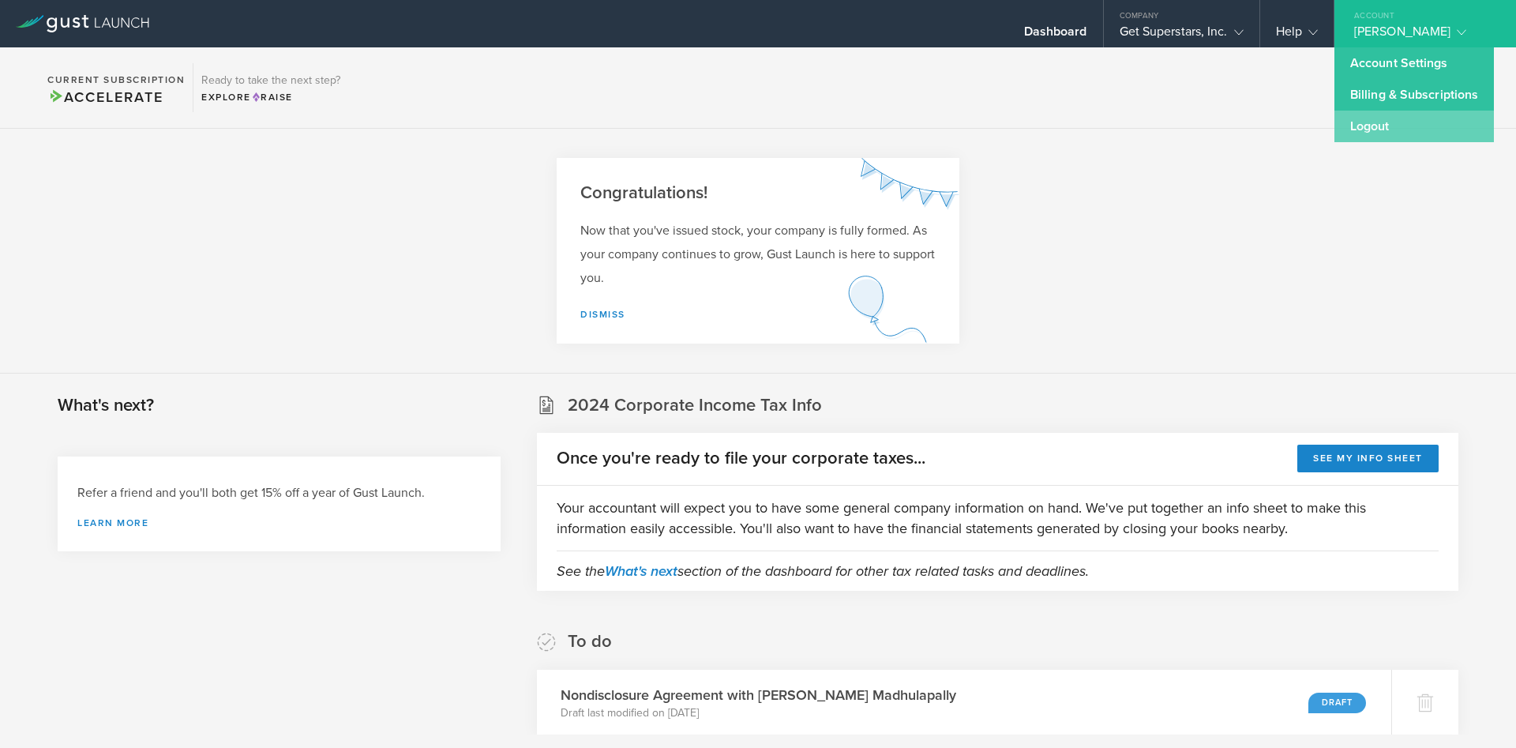
click at [1399, 119] on link "Logout" at bounding box center [1413, 127] width 159 height 32
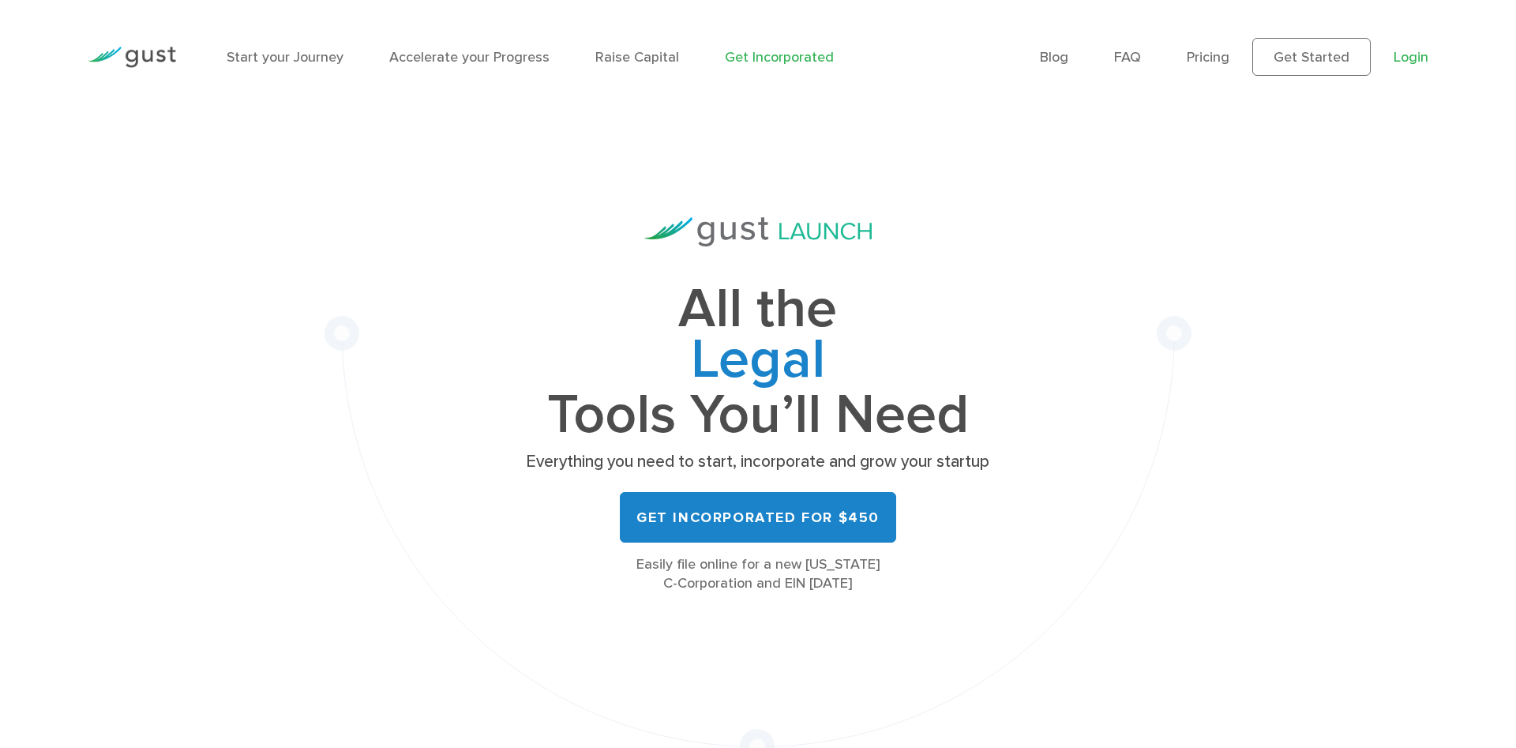
click at [1414, 54] on link "Login" at bounding box center [1410, 57] width 35 height 17
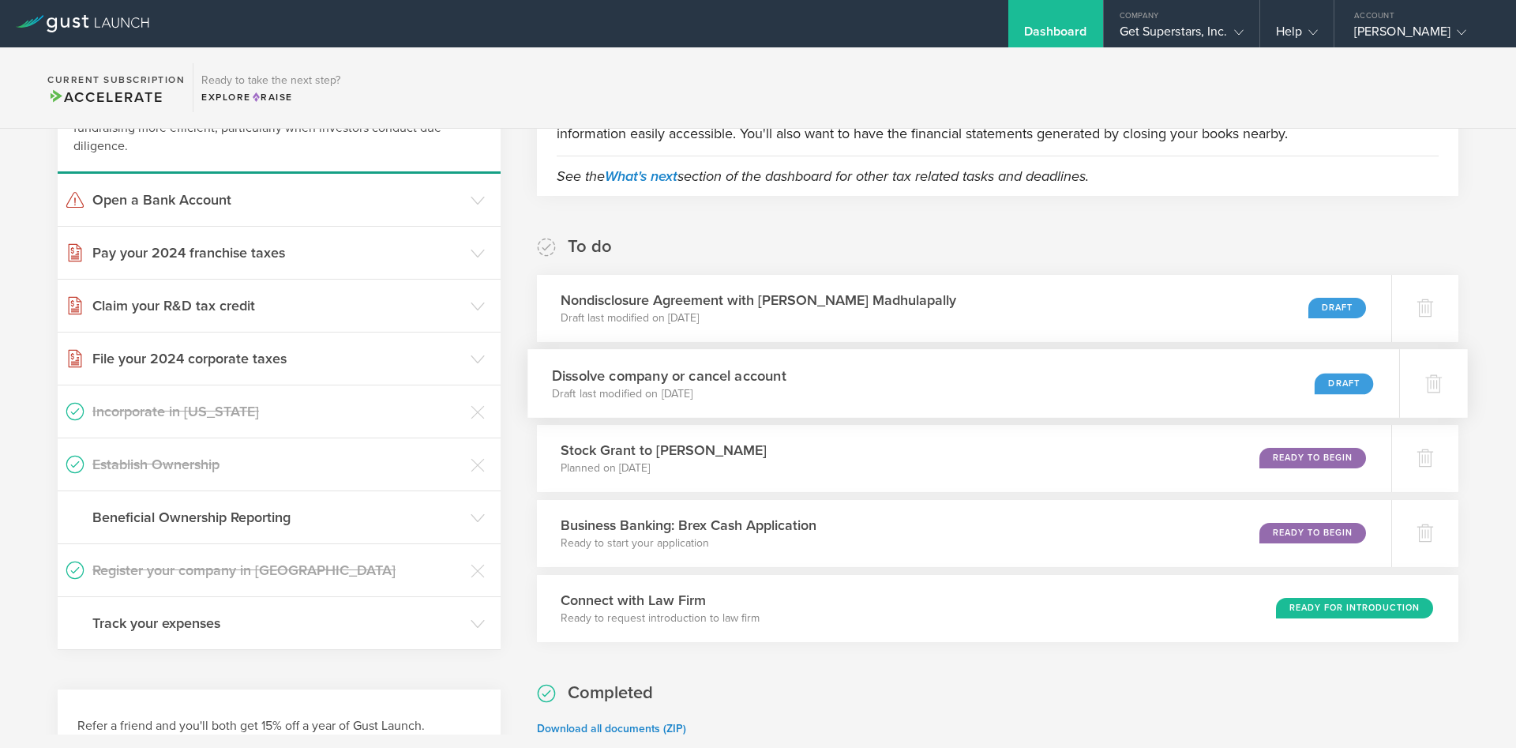
scroll to position [313, 0]
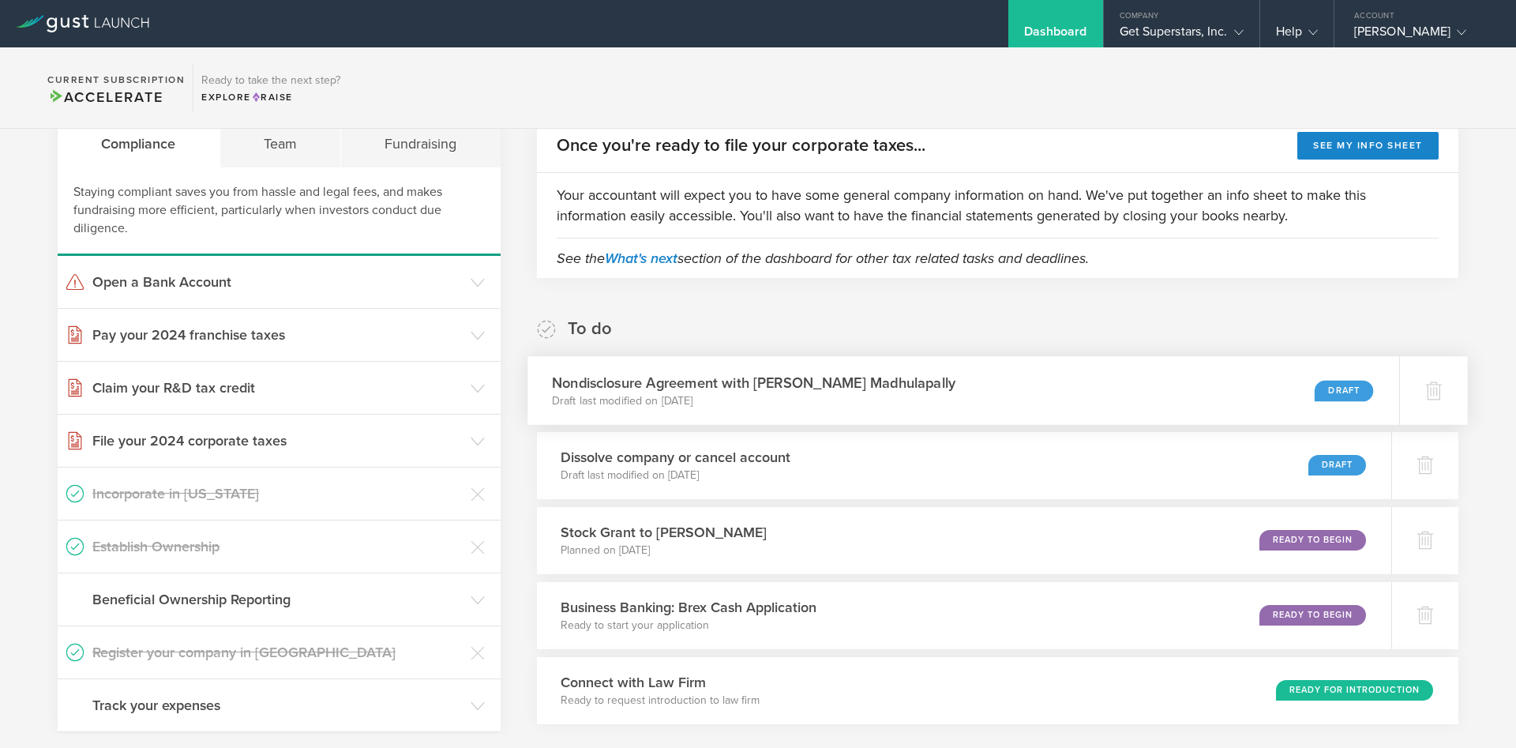
click at [894, 398] on p "Draft last modified on [DATE]" at bounding box center [753, 400] width 403 height 16
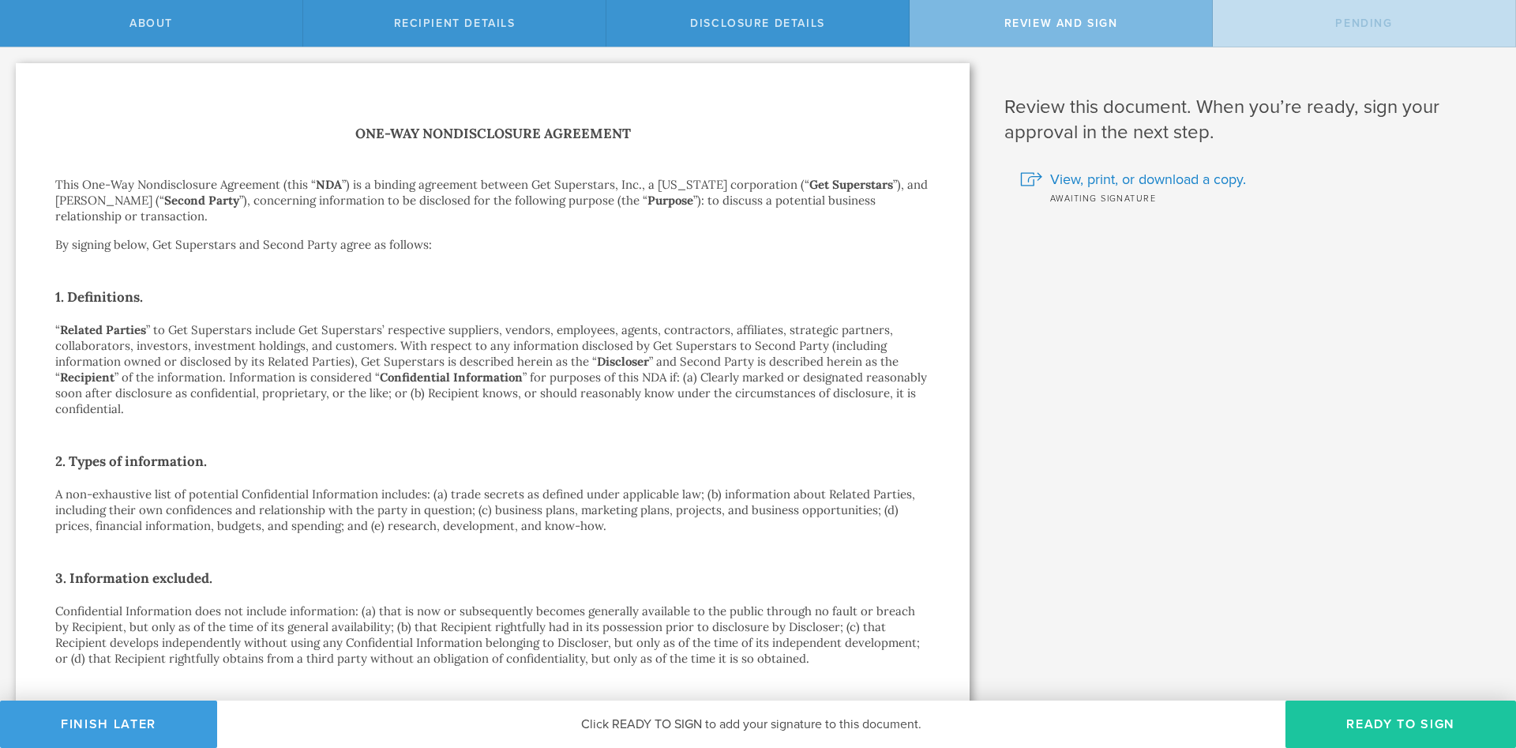
click at [1370, 722] on button "Ready to Sign" at bounding box center [1400, 723] width 230 height 47
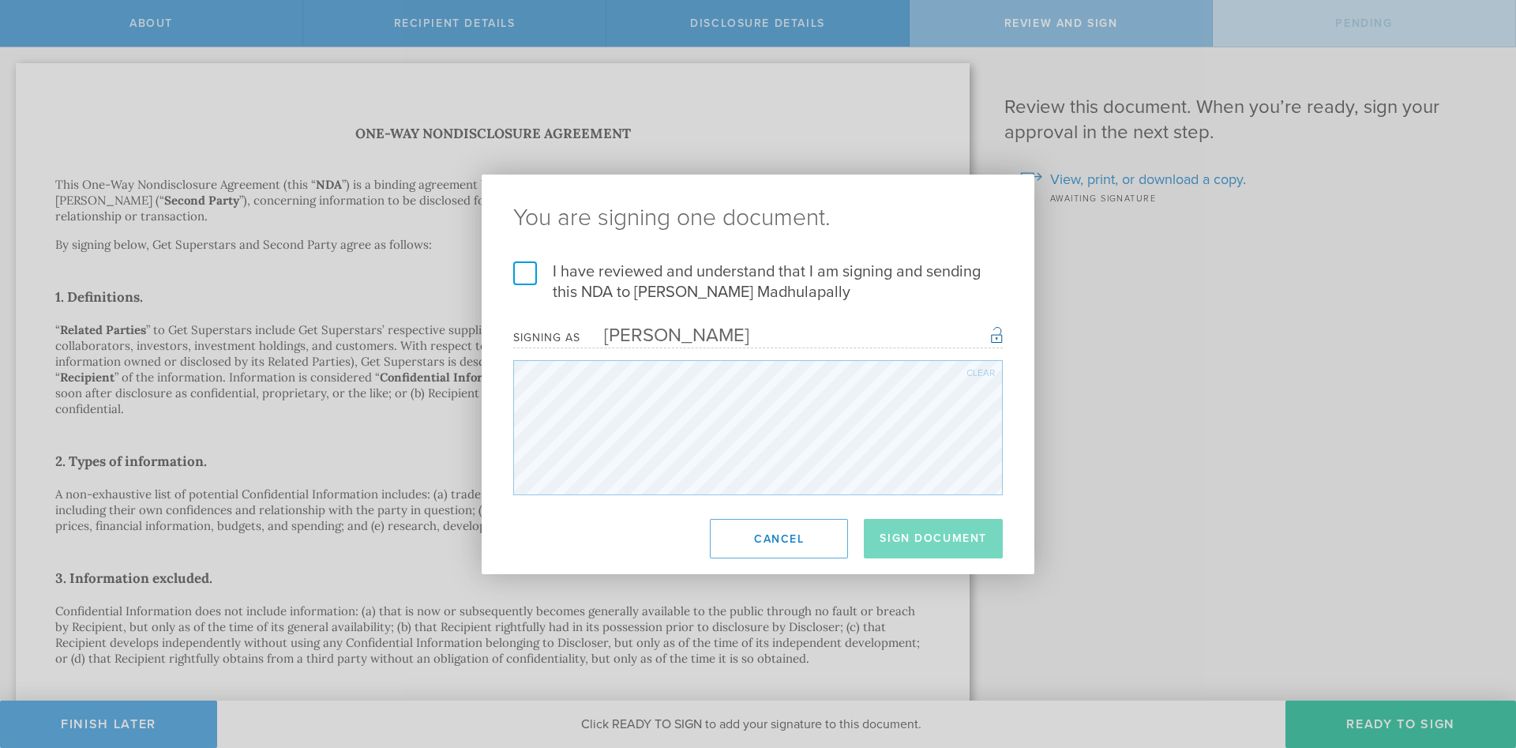
click at [991, 373] on div "Clear" at bounding box center [980, 372] width 28 height 9
click at [533, 259] on h2 "You are signing one document." at bounding box center [758, 217] width 553 height 87
click at [527, 279] on label "I have reviewed and understand that I am signing and sending this NDA to Pradhy…" at bounding box center [757, 281] width 489 height 41
click at [0, 0] on input "I have reviewed and understand that I am signing and sending this NDA to Pradhy…" at bounding box center [0, 0] width 0 height 0
click at [794, 544] on button "Cancel" at bounding box center [779, 538] width 138 height 39
